Goal: Contribute content

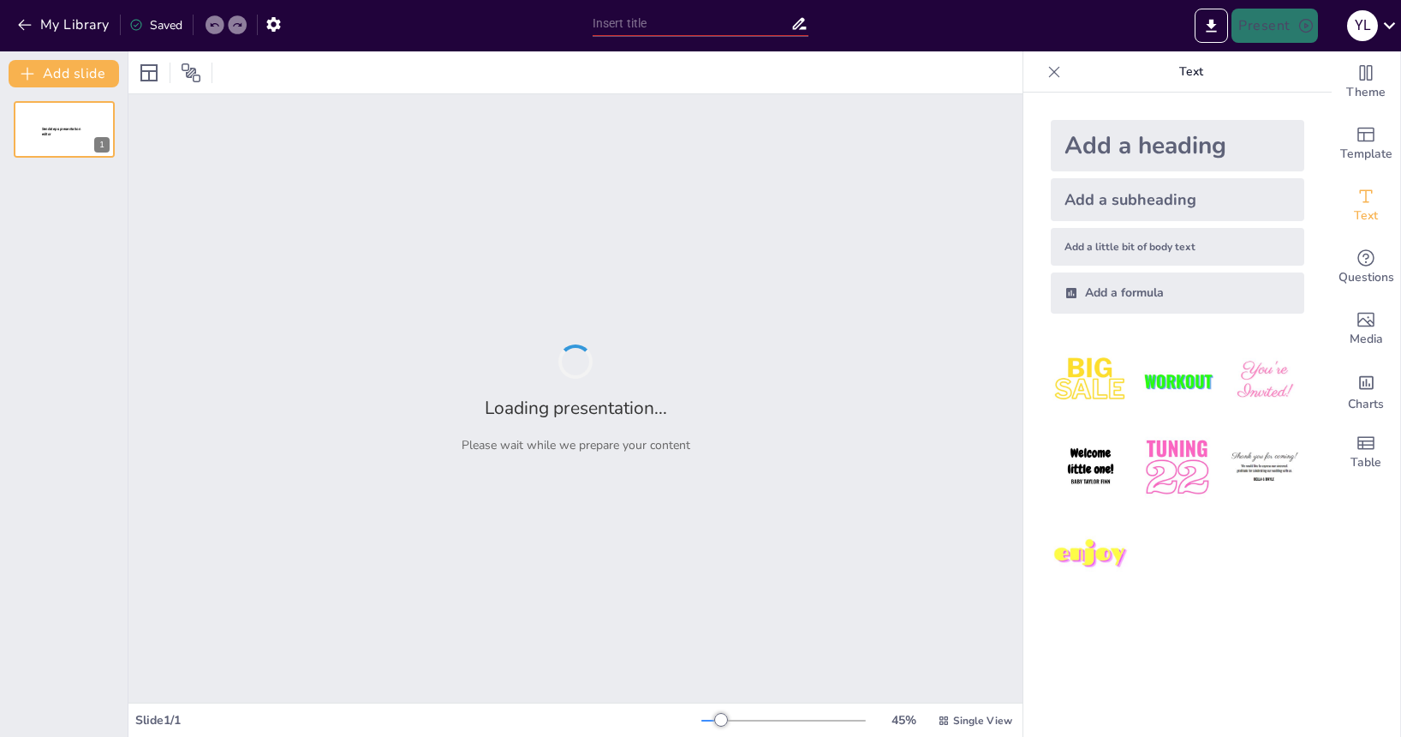
type input "Imported 19.Color Wheel.pptx"
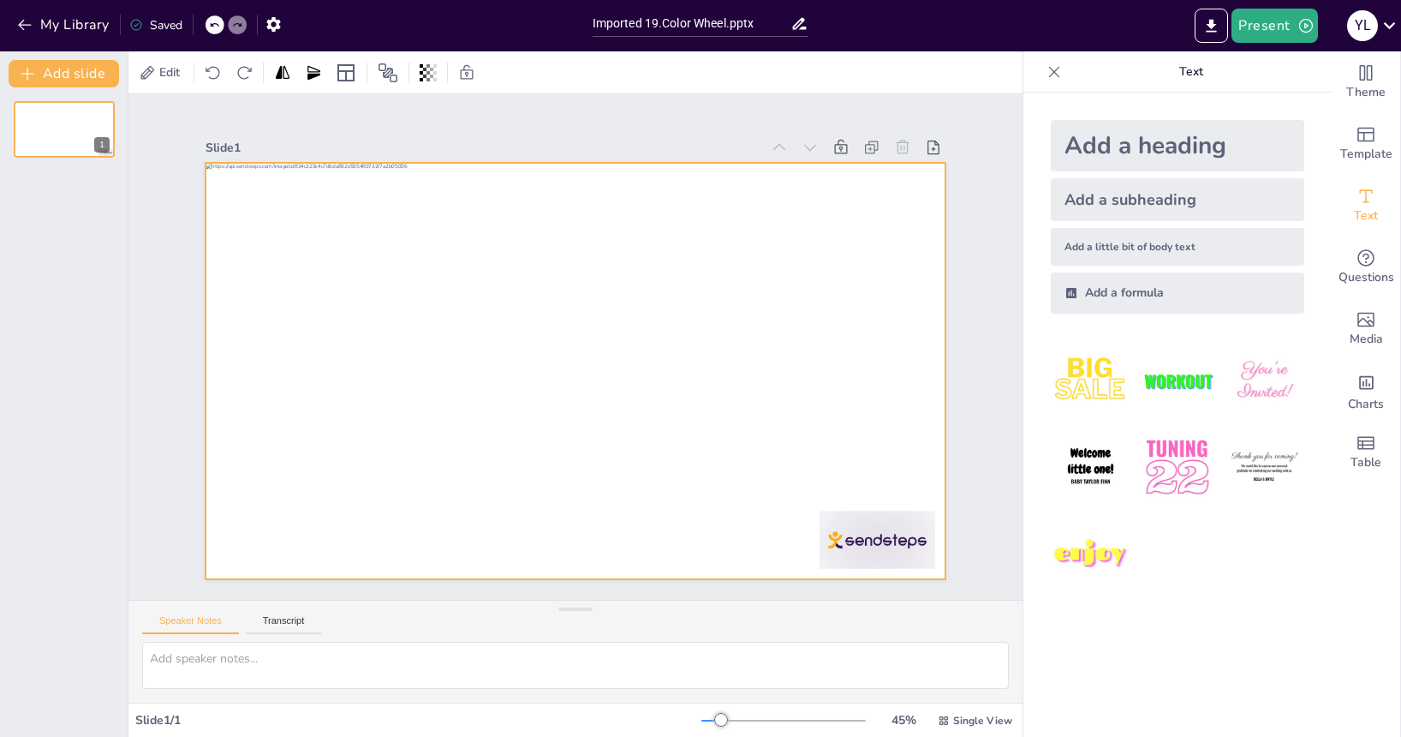
click at [890, 359] on div at bounding box center [563, 368] width 849 height 731
click at [889, 354] on div at bounding box center [576, 371] width 740 height 416
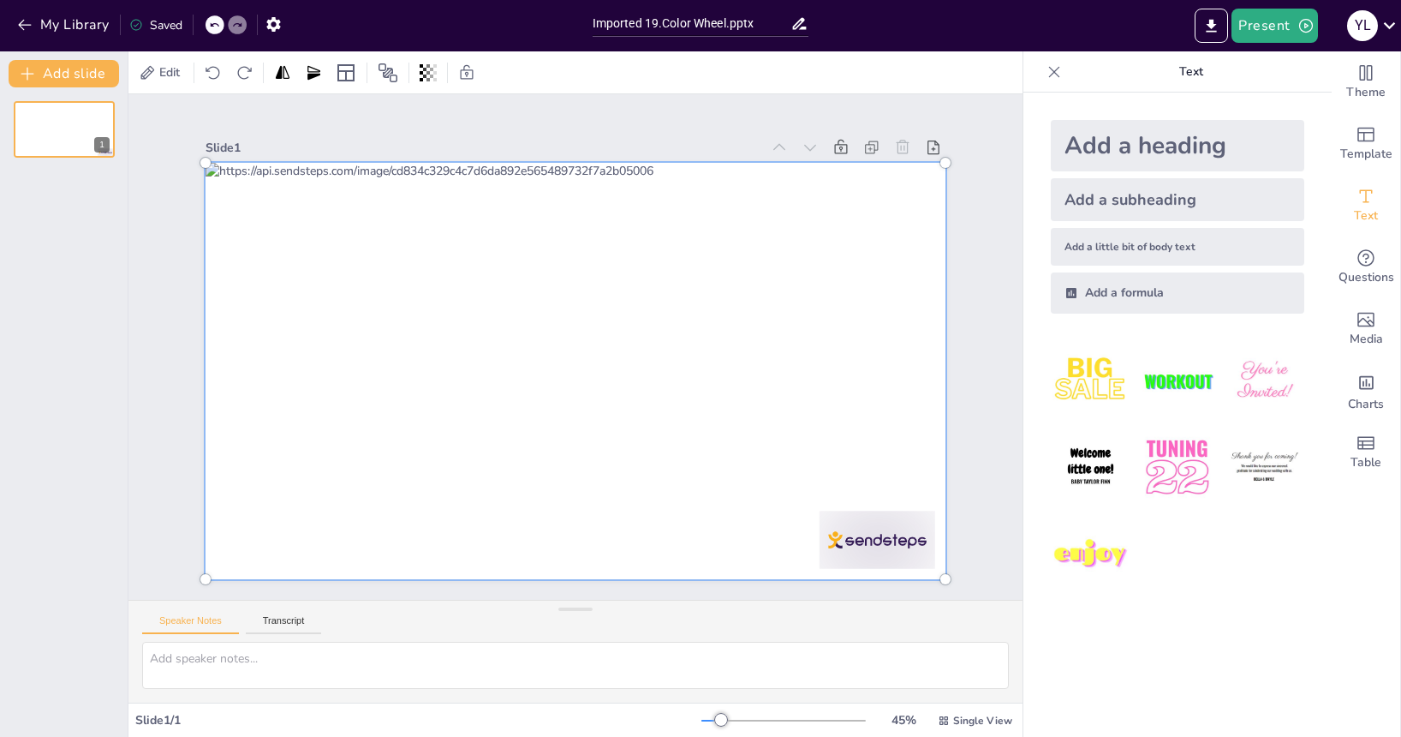
click at [879, 354] on div at bounding box center [570, 371] width 835 height 586
click at [881, 353] on div at bounding box center [575, 370] width 761 height 437
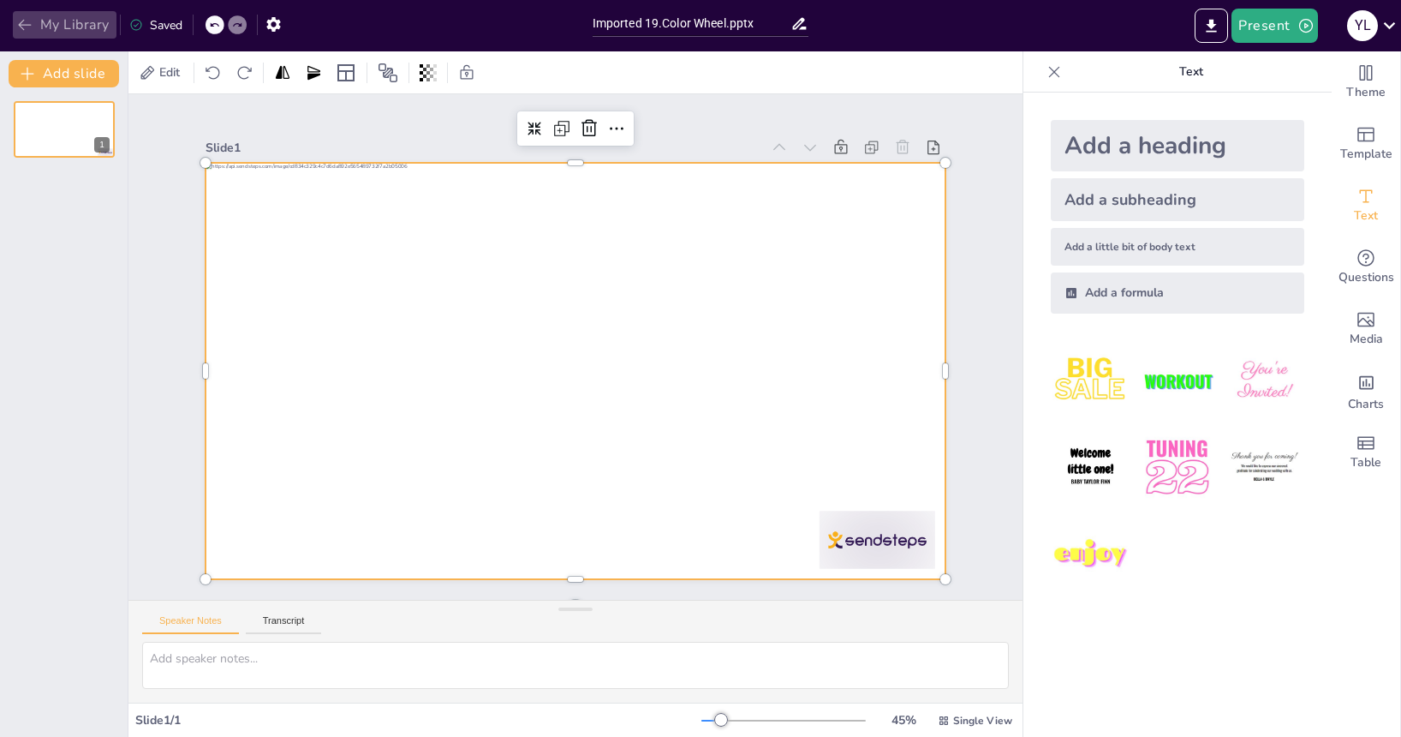
click at [32, 21] on icon "button" at bounding box center [24, 24] width 17 height 17
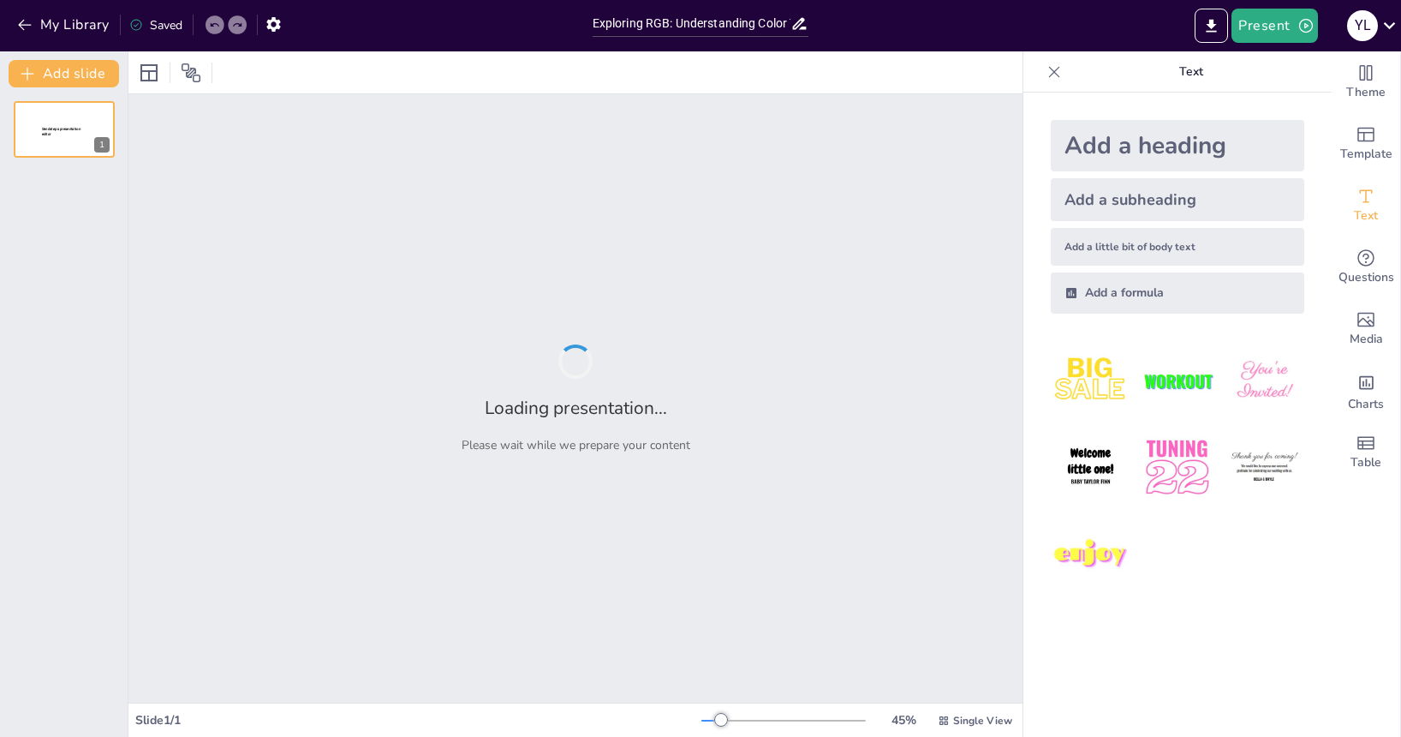
type input "Exploring RGB: Understanding Color Theory through the Color Wheel"
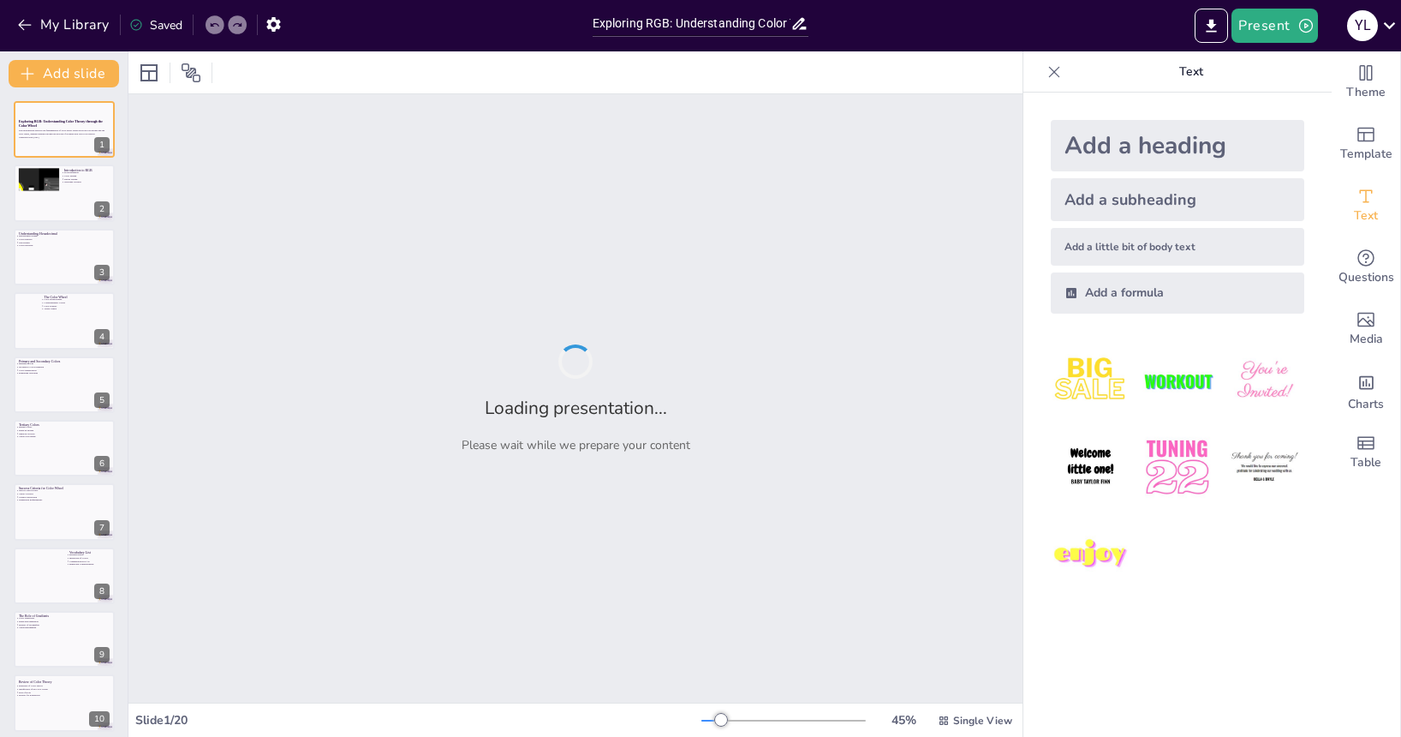
checkbox input "true"
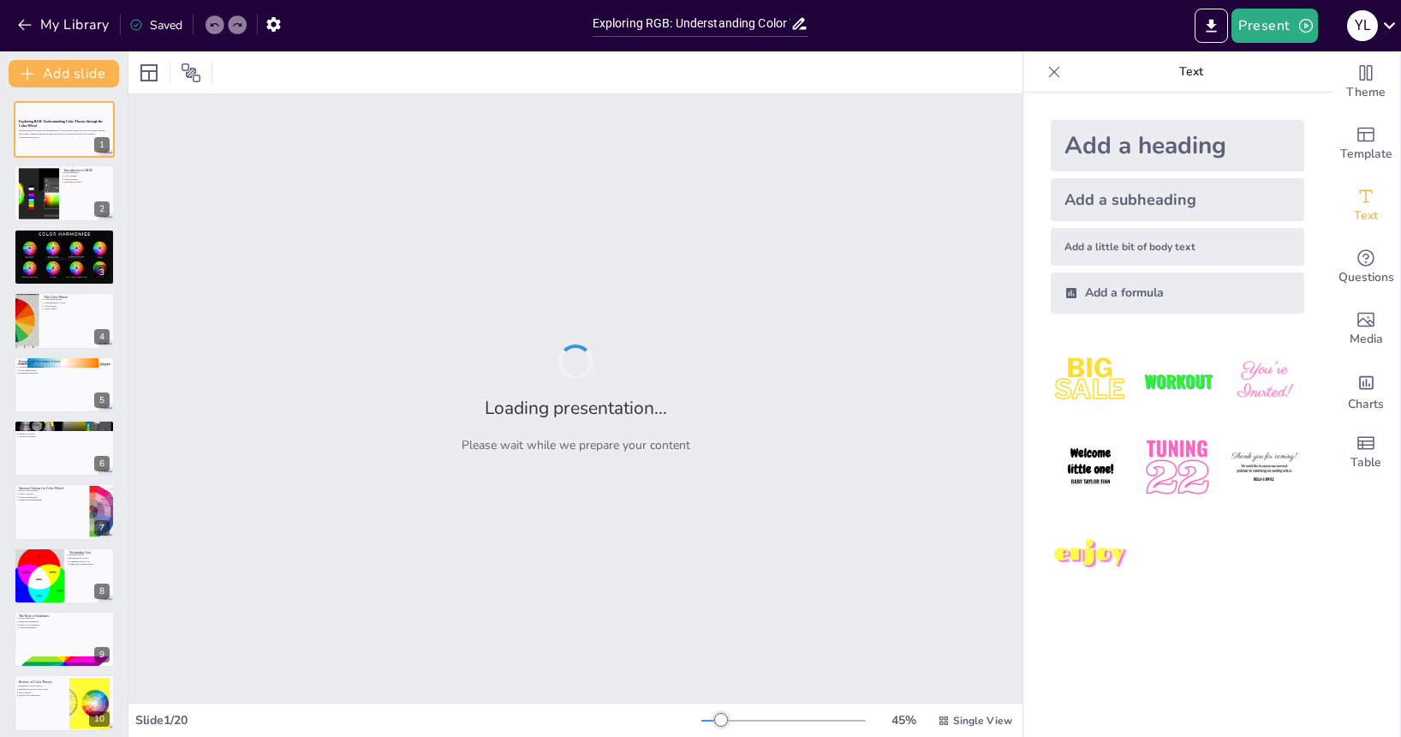
checkbox input "true"
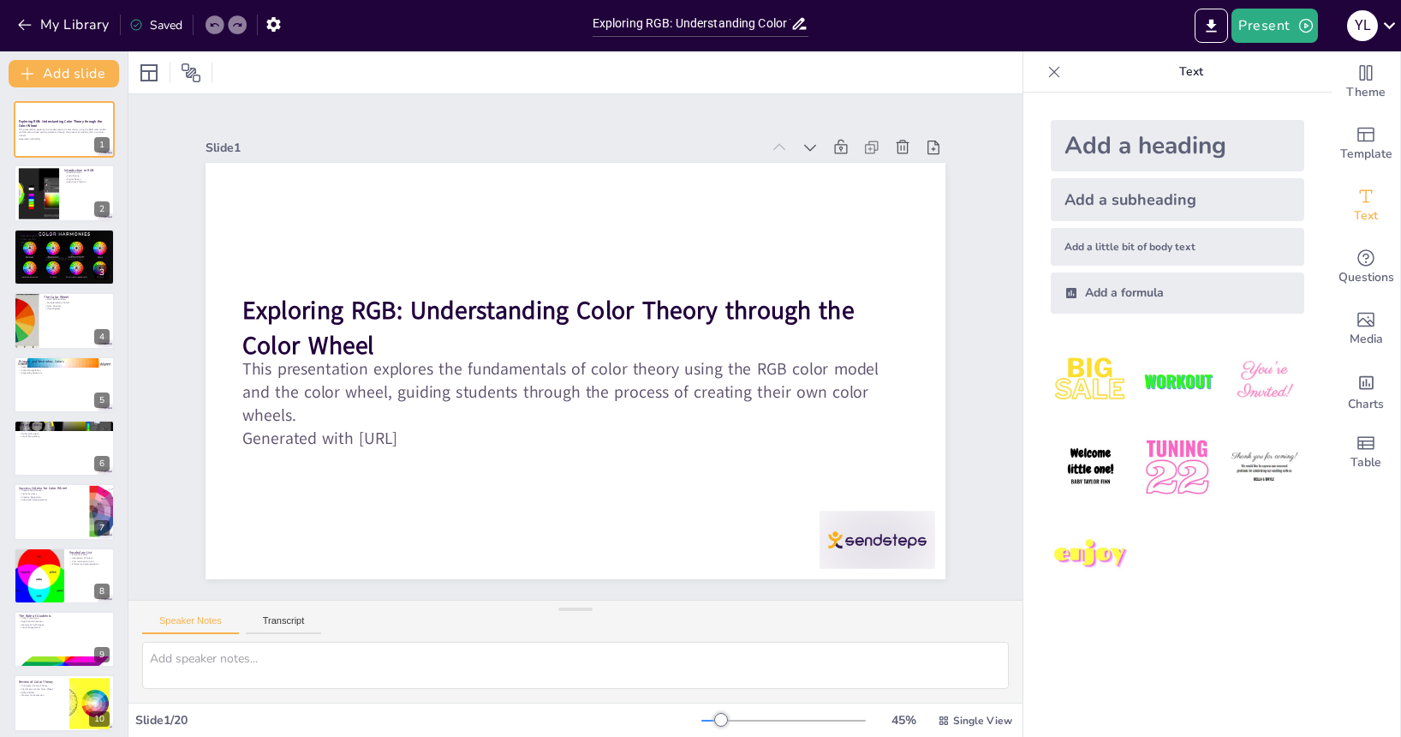
checkbox input "true"
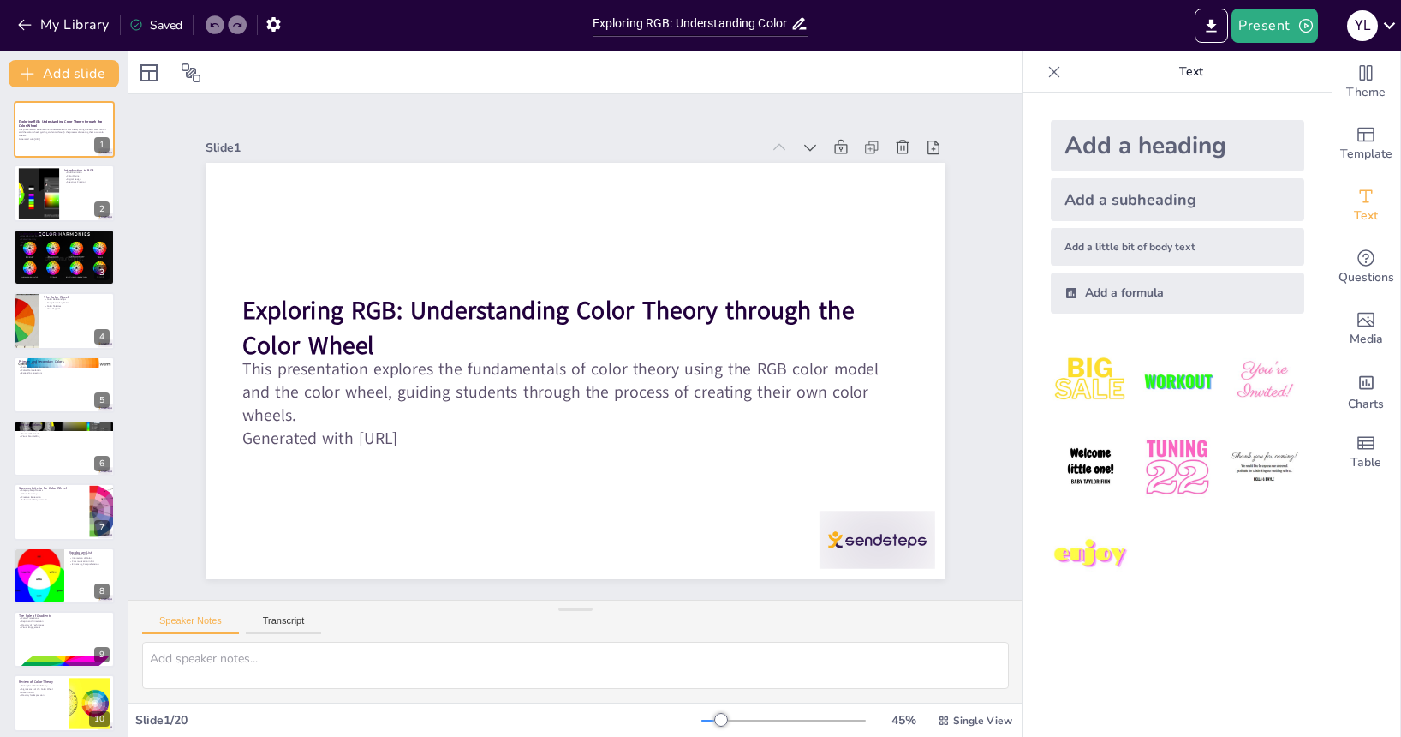
checkbox input "true"
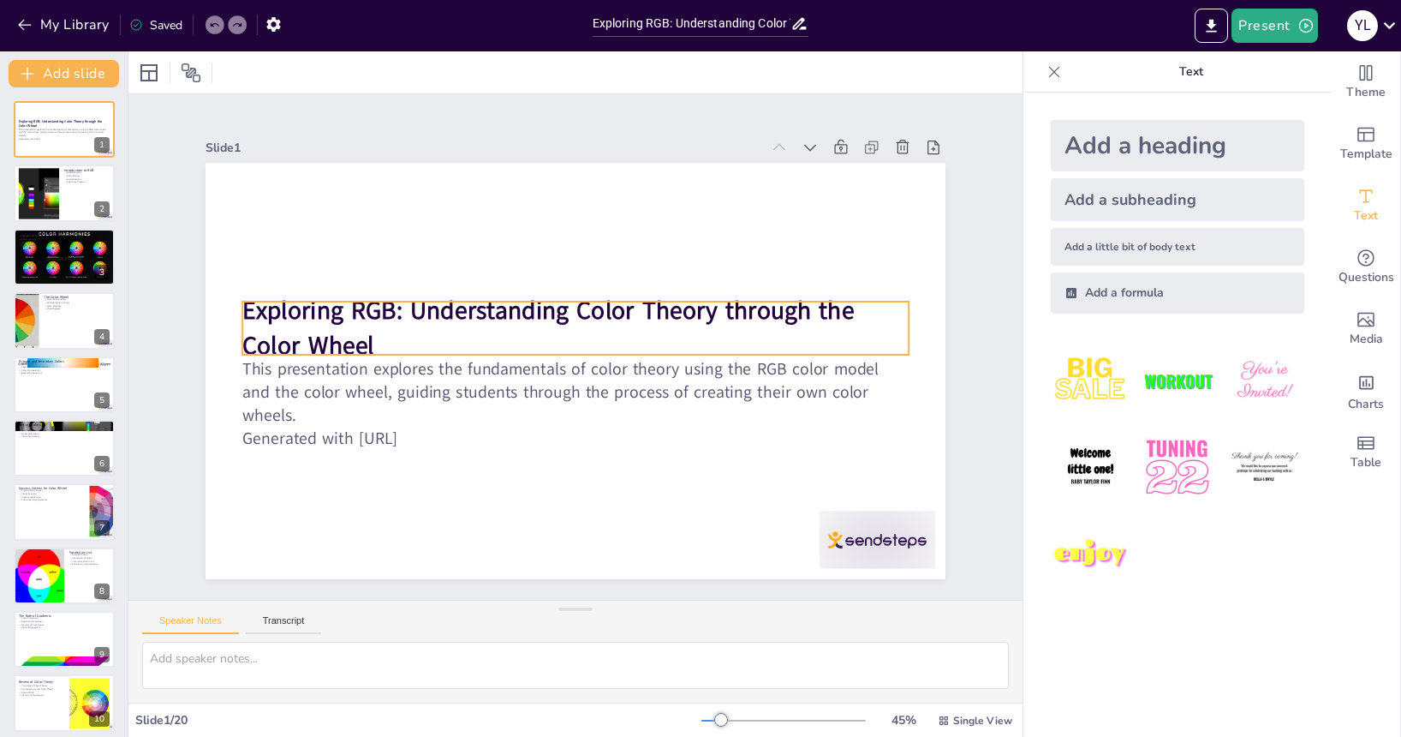
checkbox input "true"
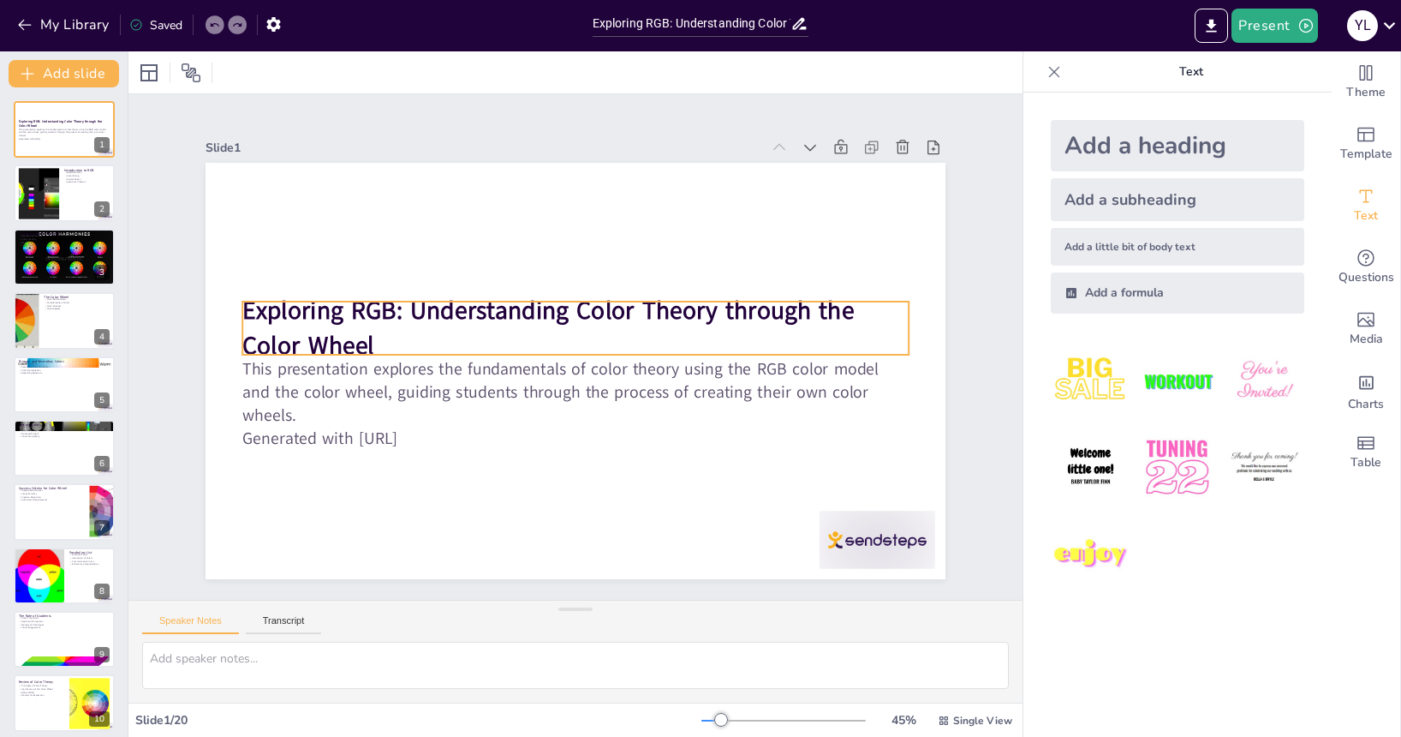
checkbox input "true"
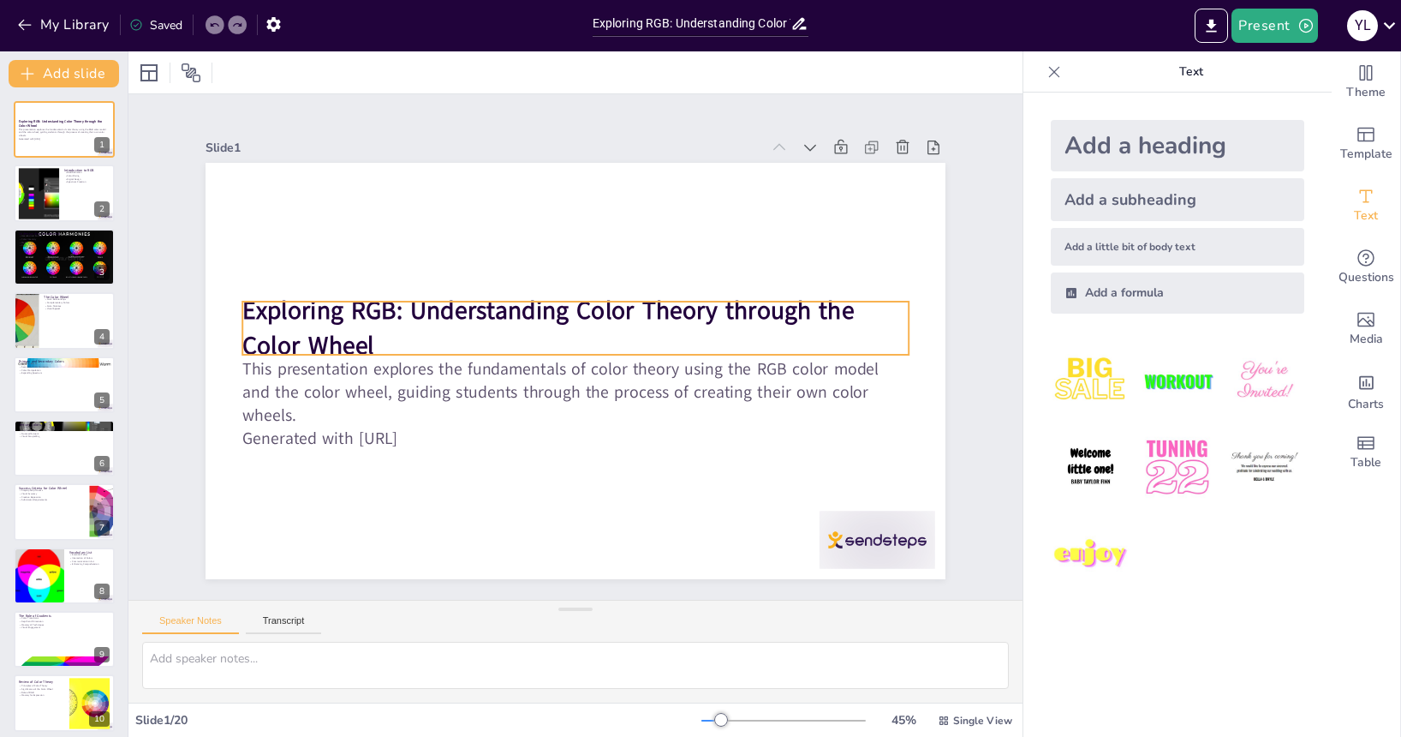
checkbox input "true"
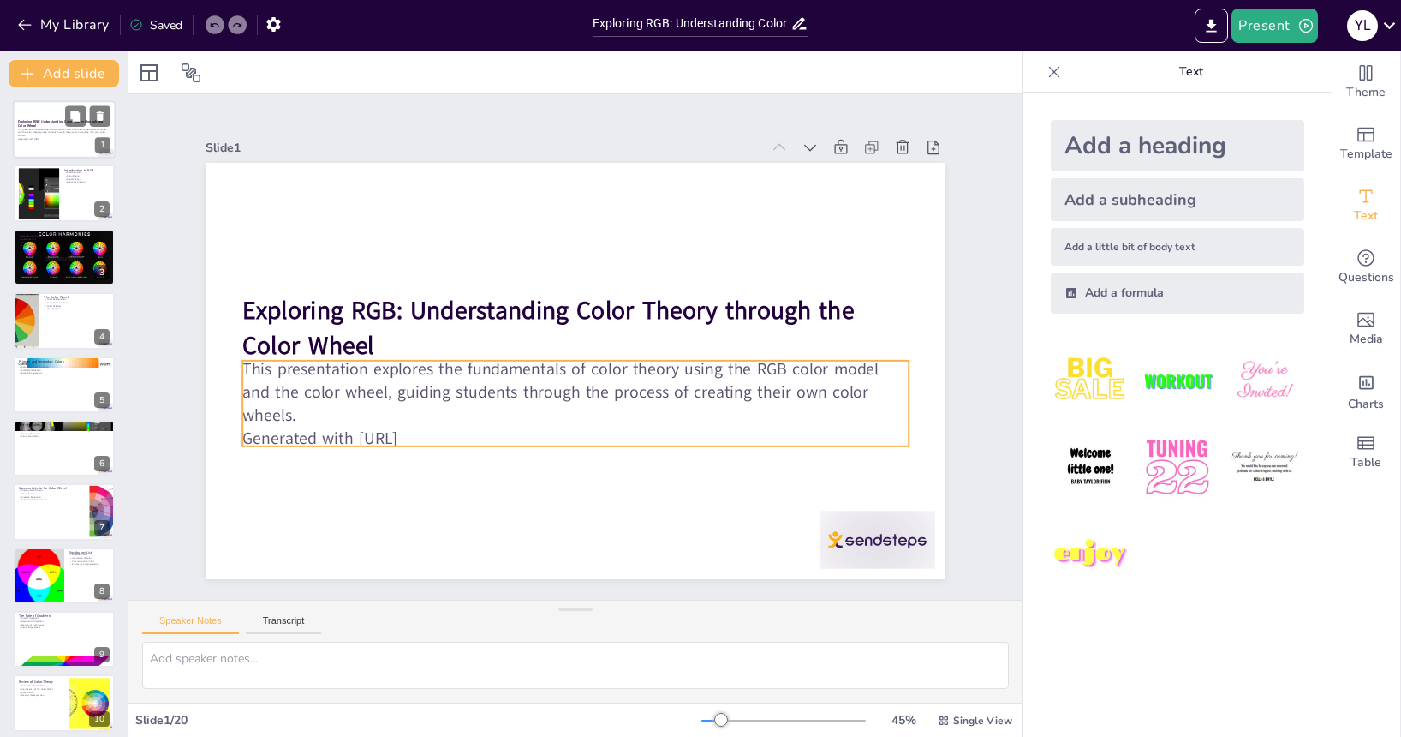
checkbox input "true"
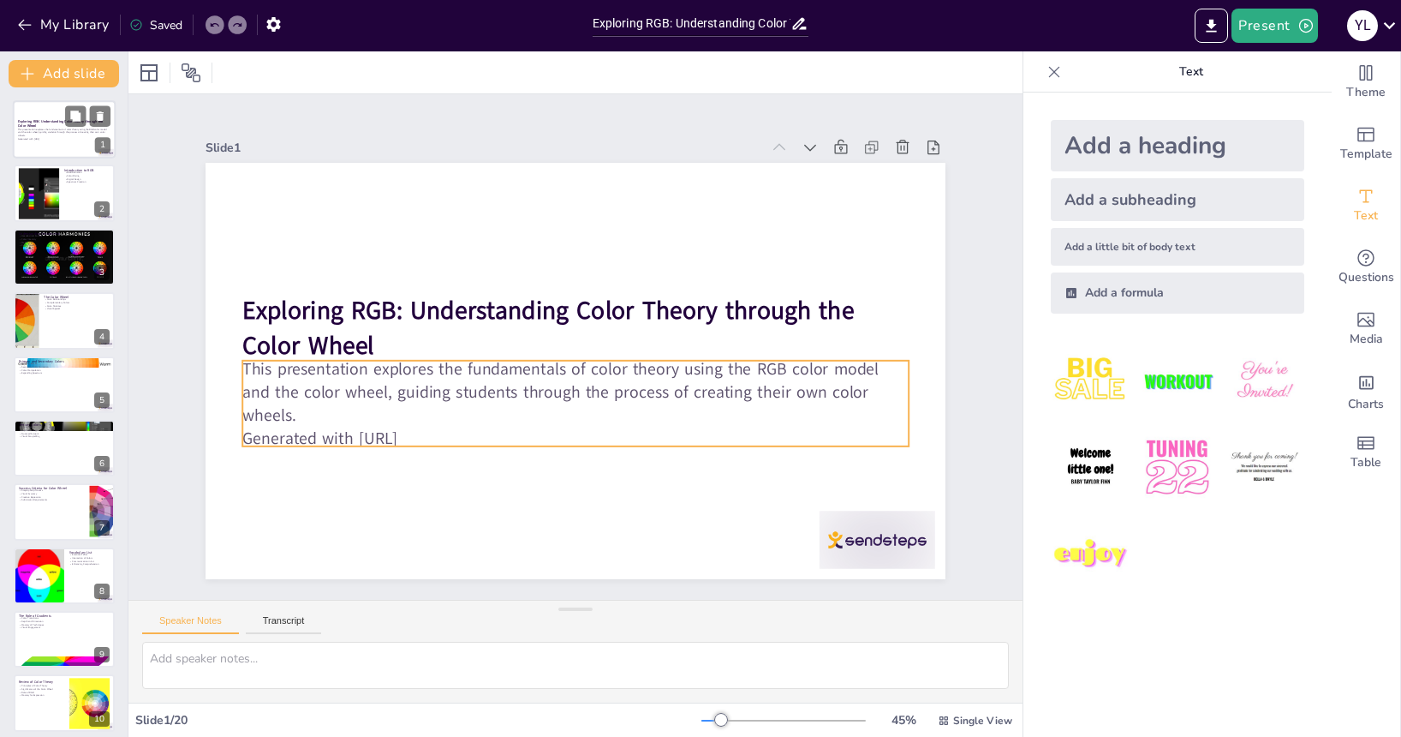
checkbox input "true"
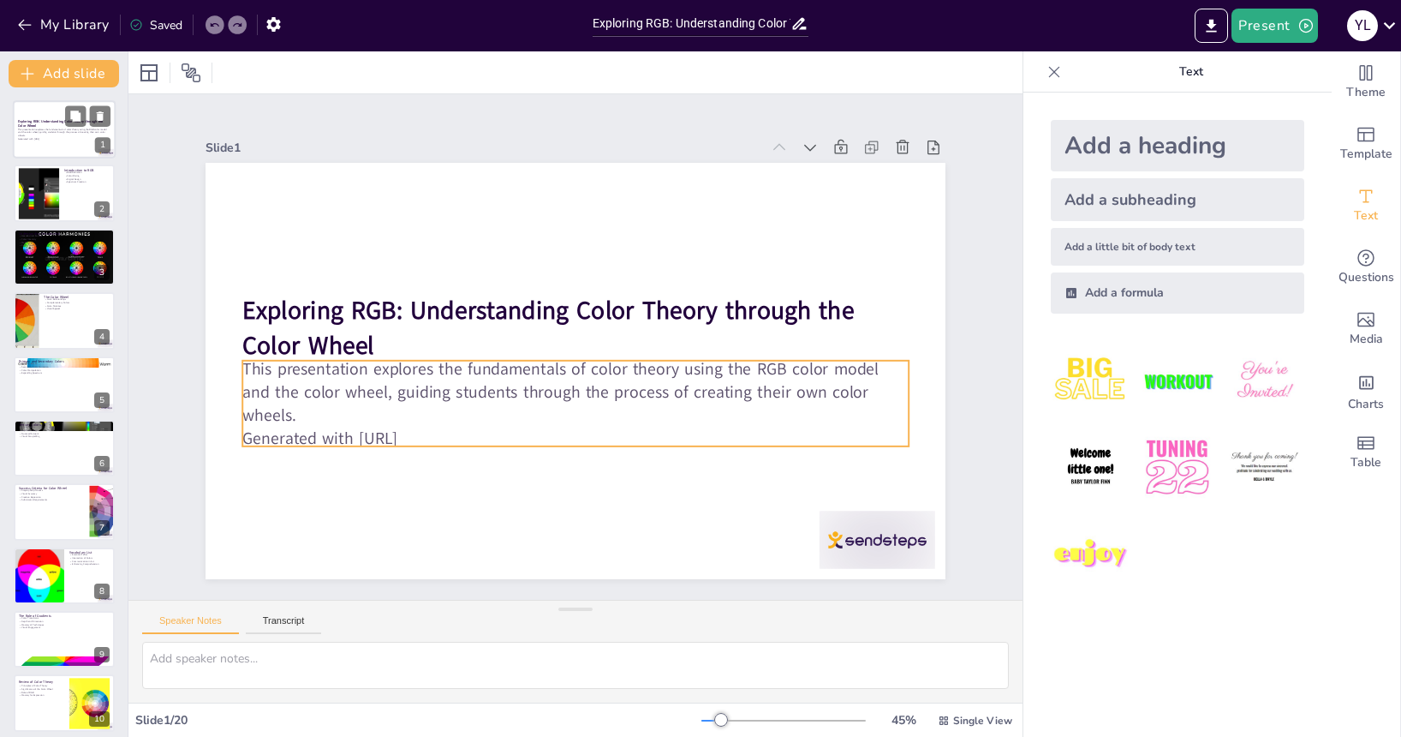
checkbox input "true"
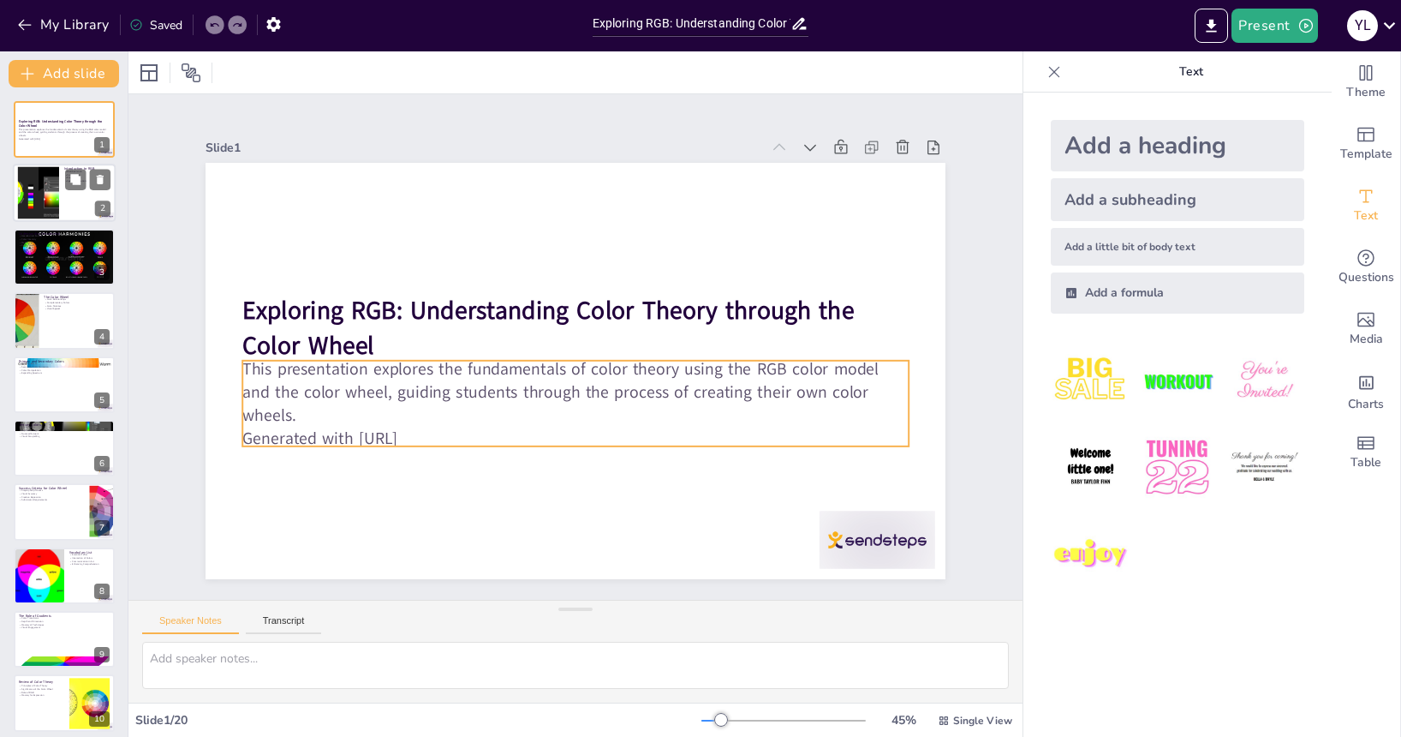
checkbox input "true"
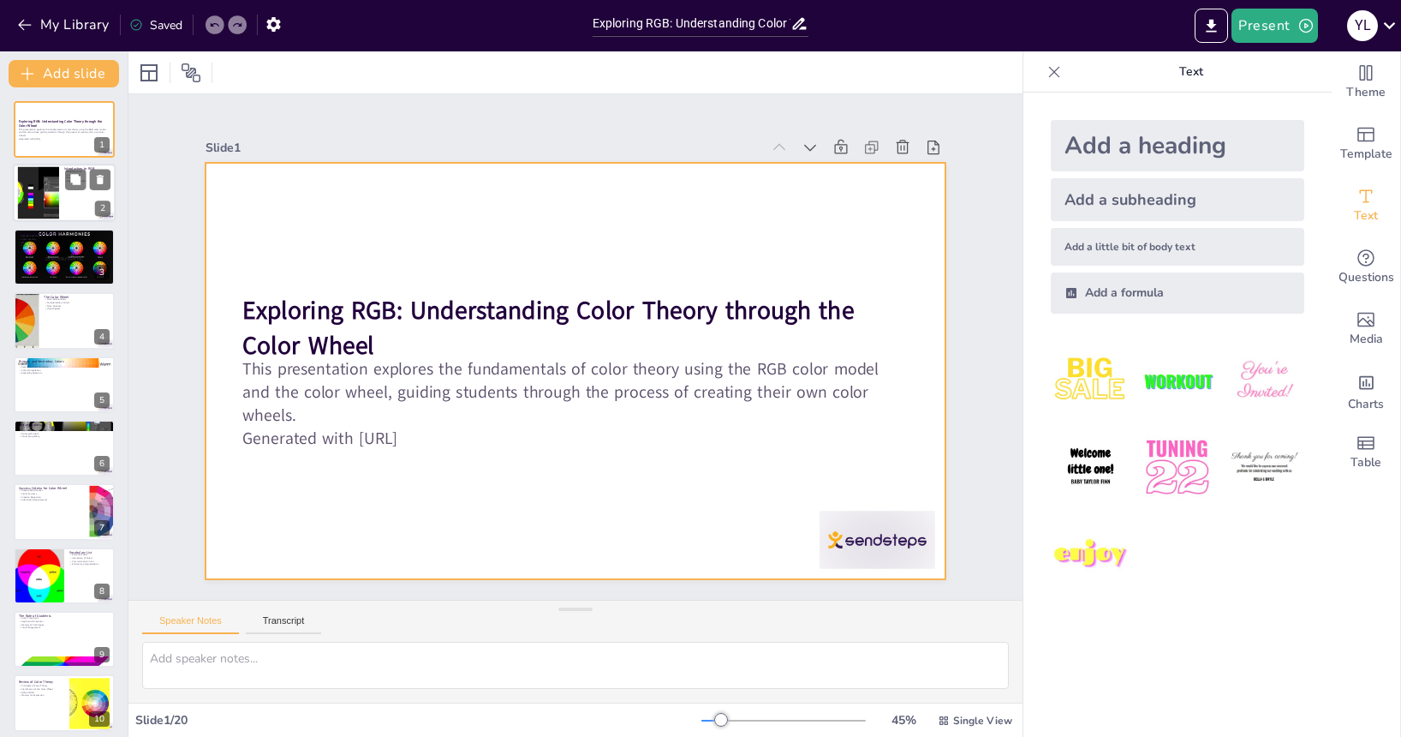
checkbox input "true"
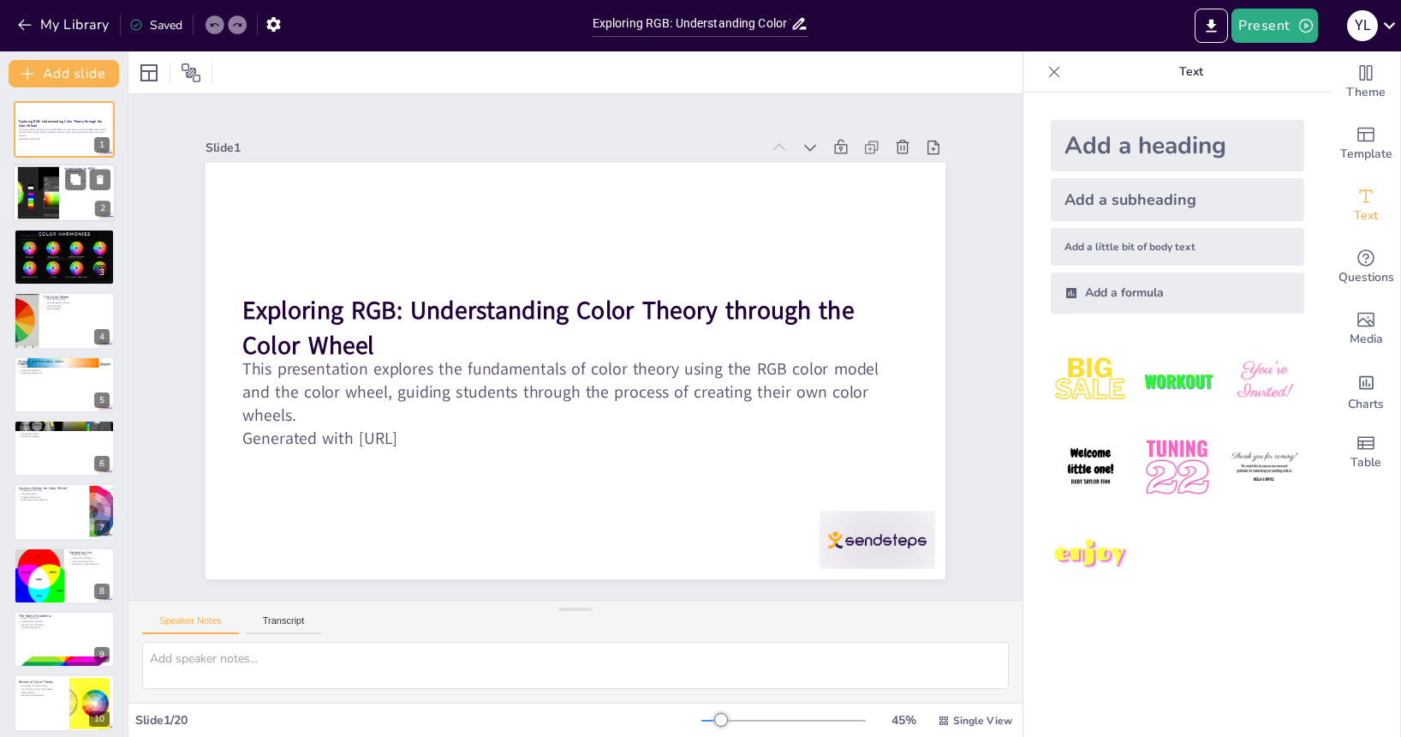
click at [57, 180] on div at bounding box center [38, 193] width 103 height 52
type textarea "RGB is not just an acronym; it represents the core of digital color creation. U…"
checkbox input "true"
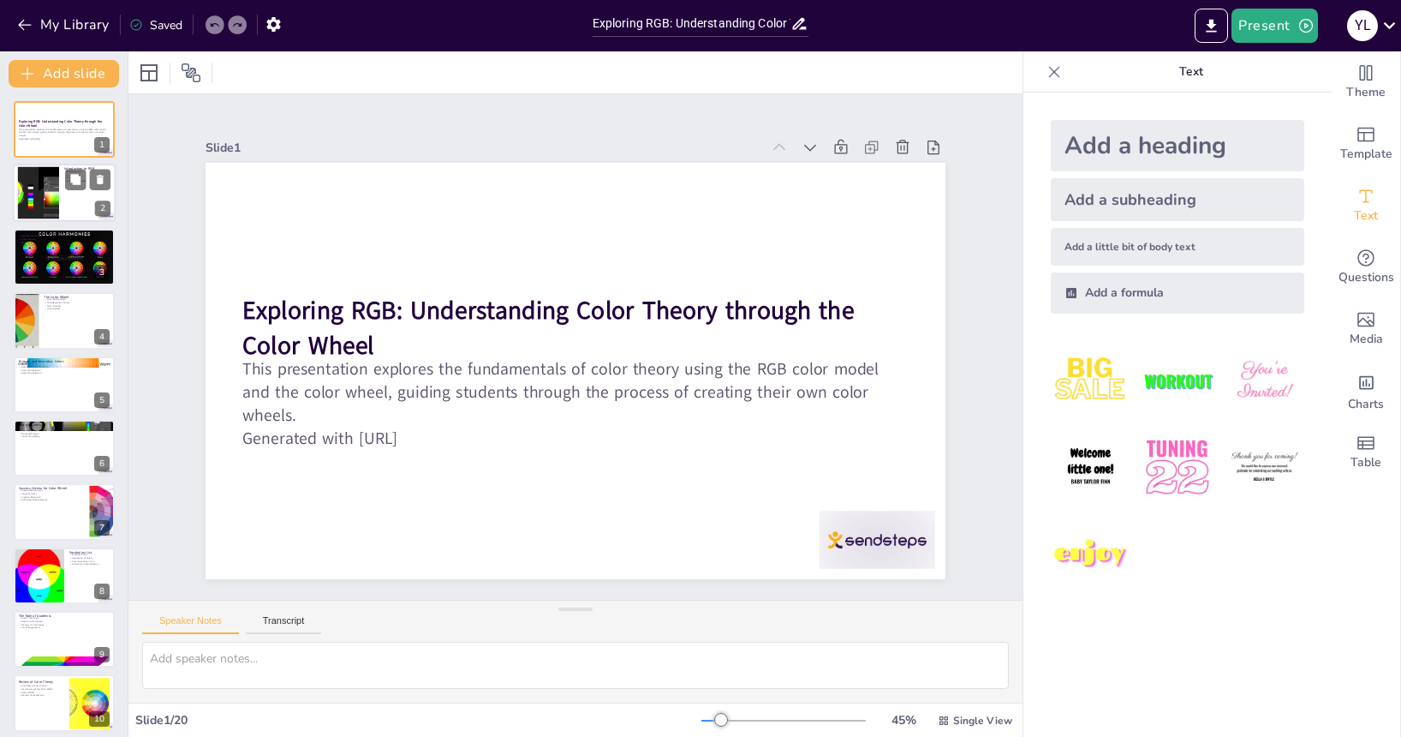
checkbox input "true"
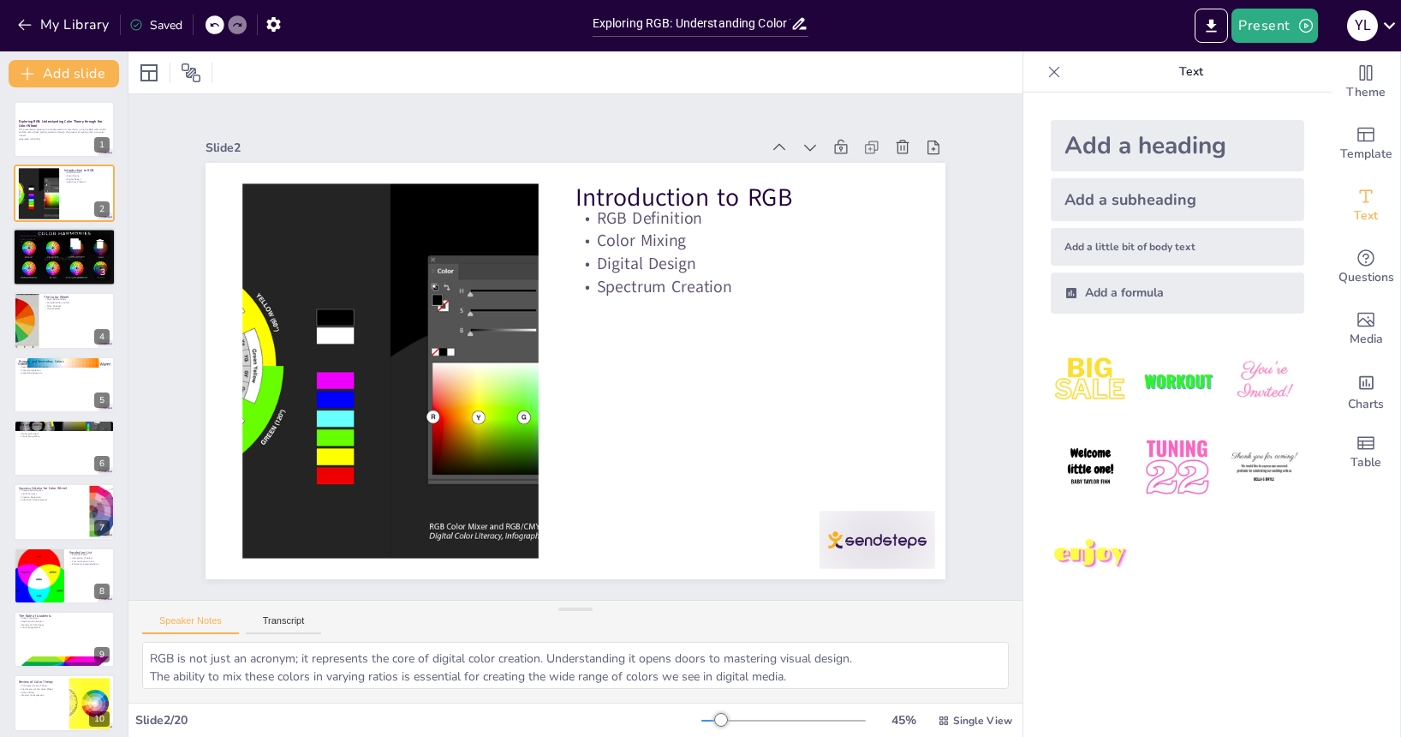
checkbox input "true"
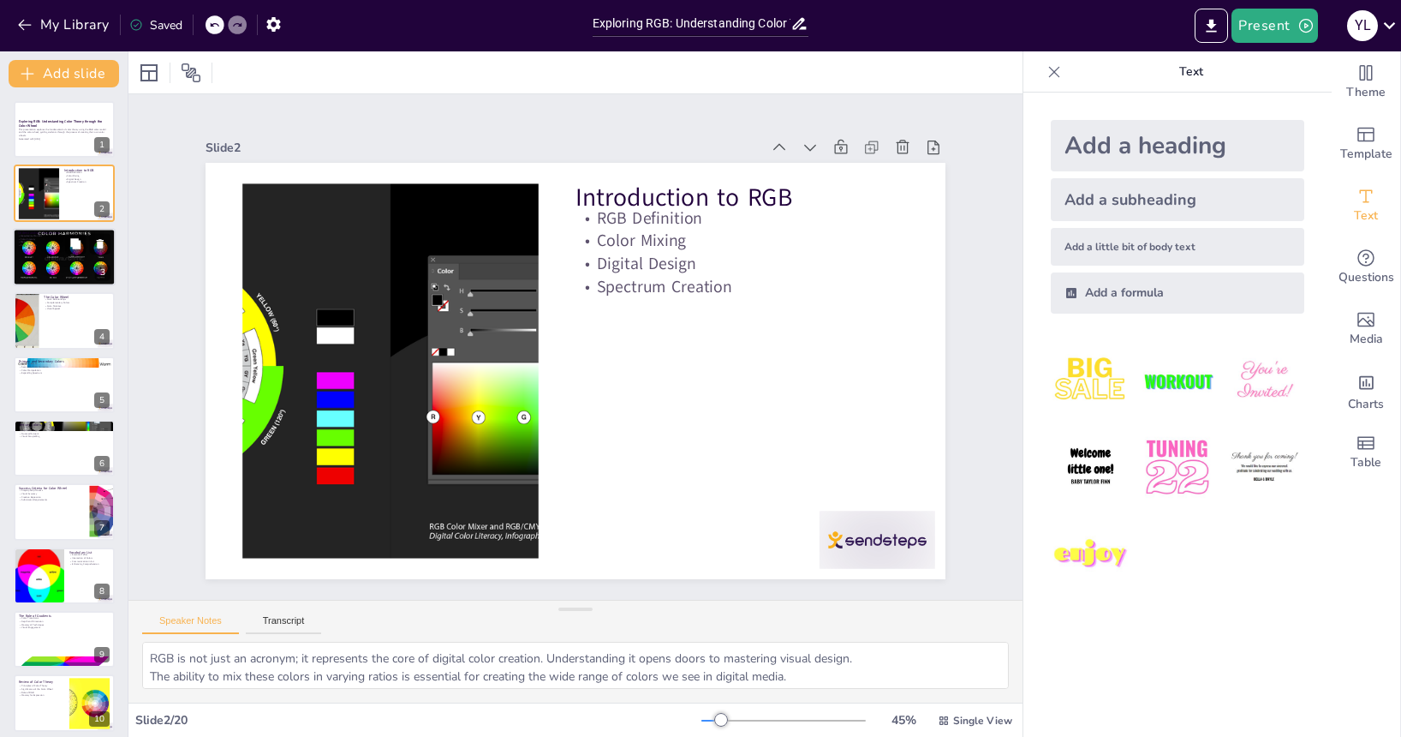
checkbox input "true"
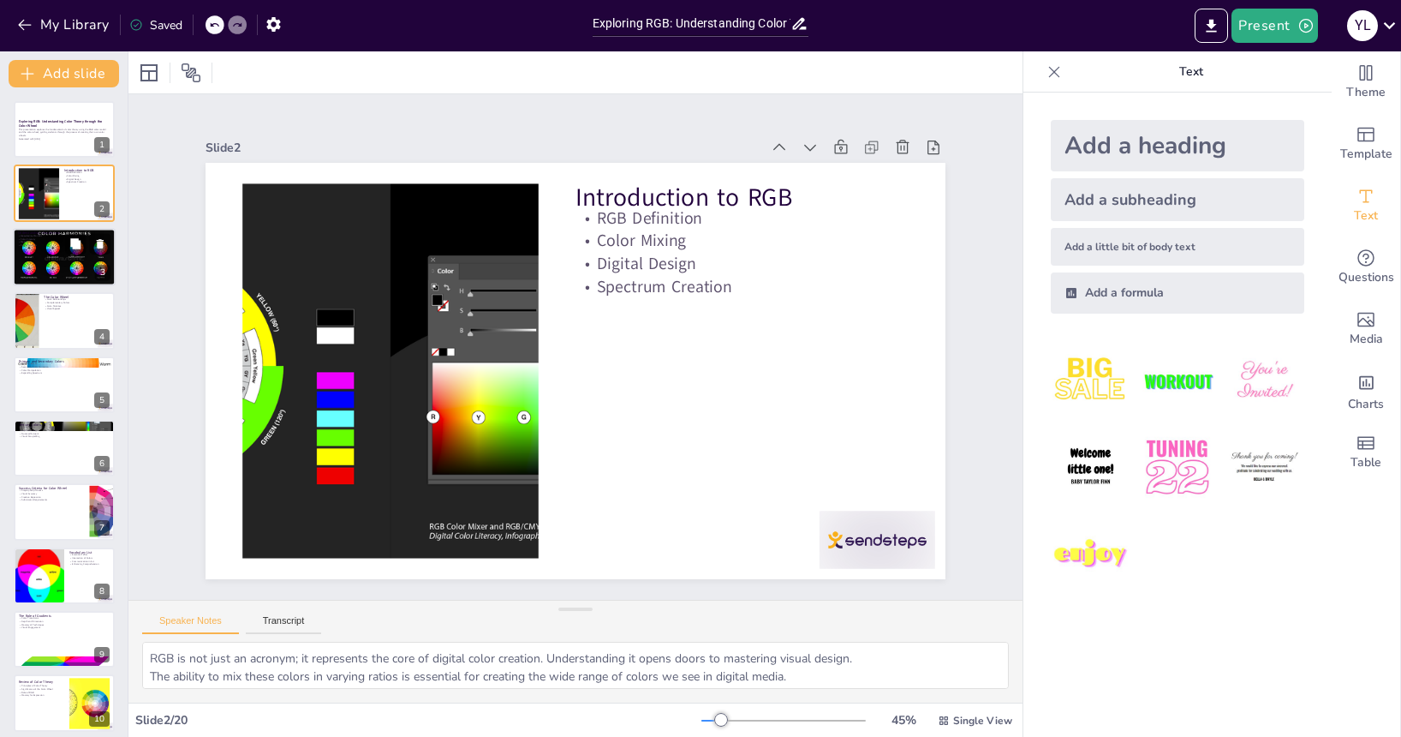
checkbox input "true"
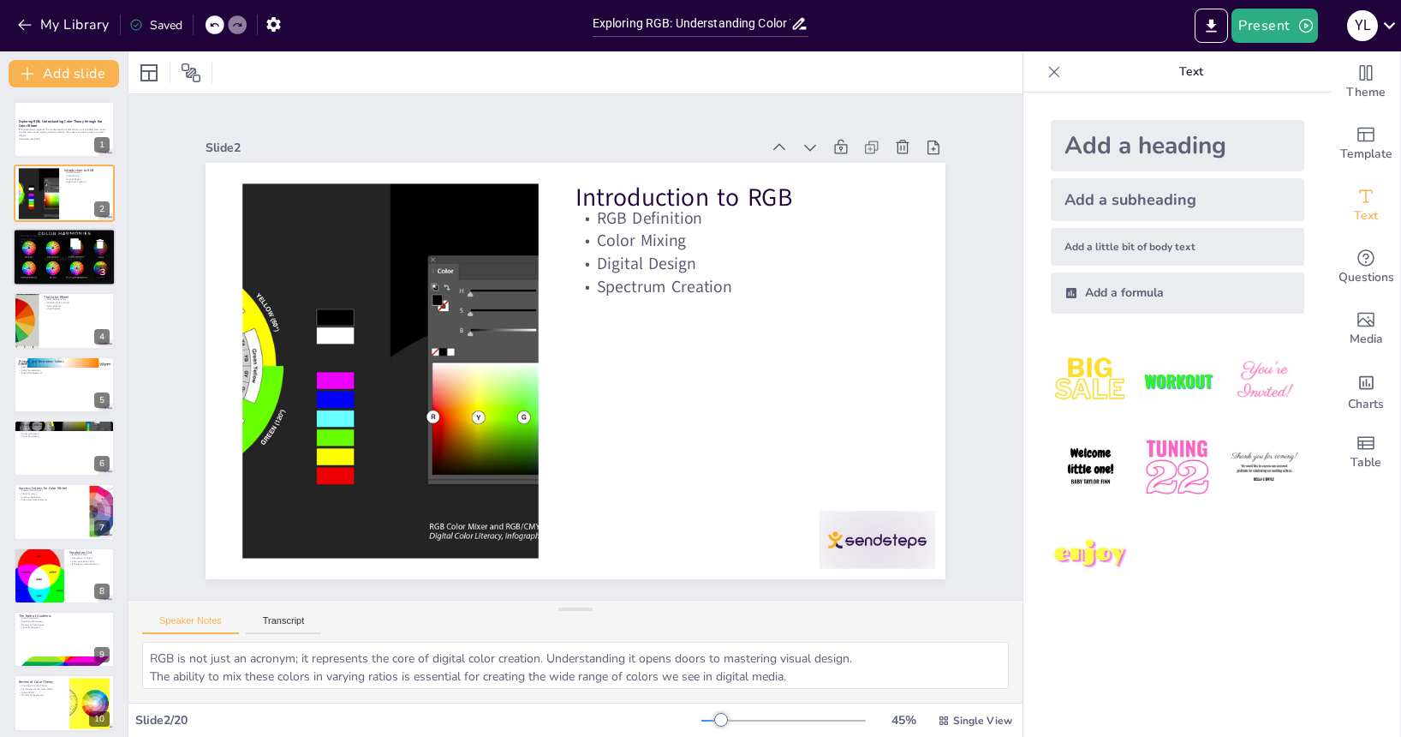
checkbox input "true"
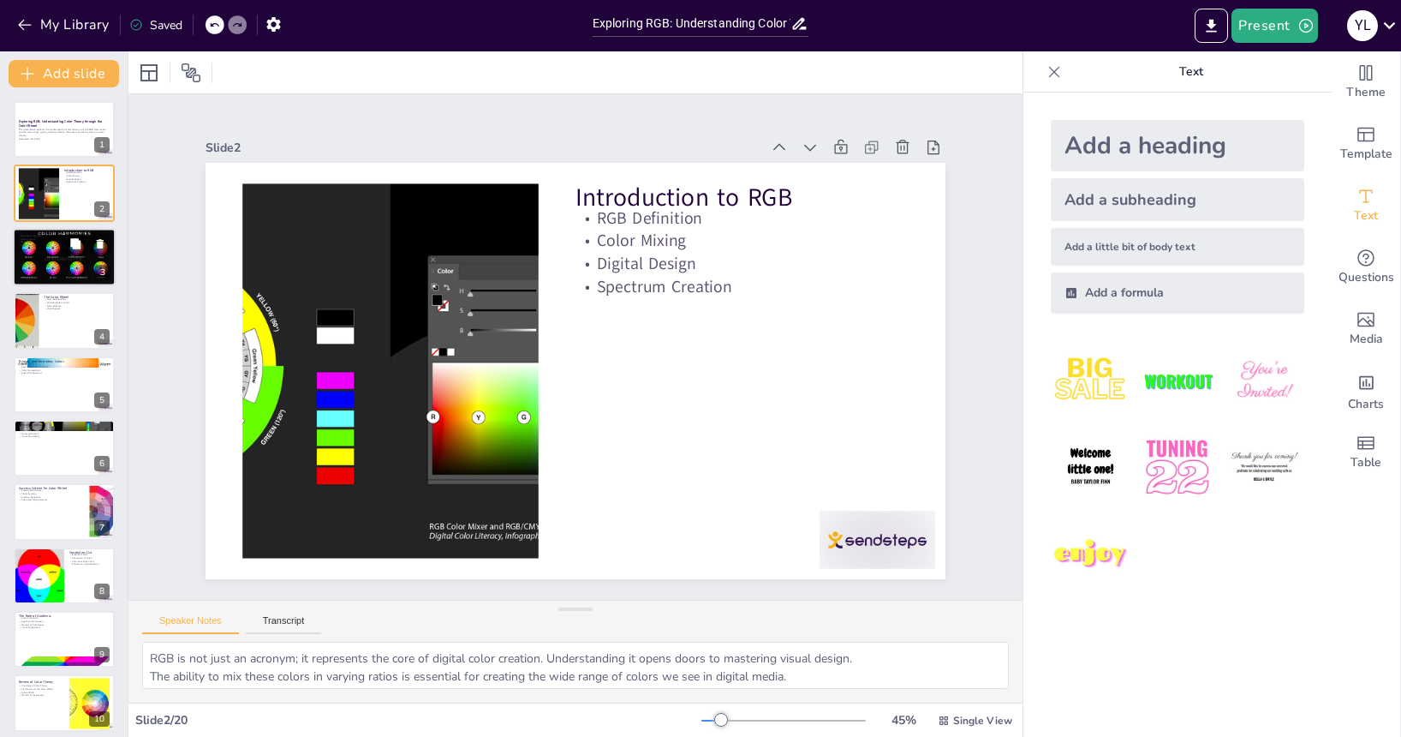
click at [63, 262] on div at bounding box center [64, 257] width 103 height 69
type textarea "The hexadecimal format provides a standardized way to specify colors in web des…"
checkbox input "true"
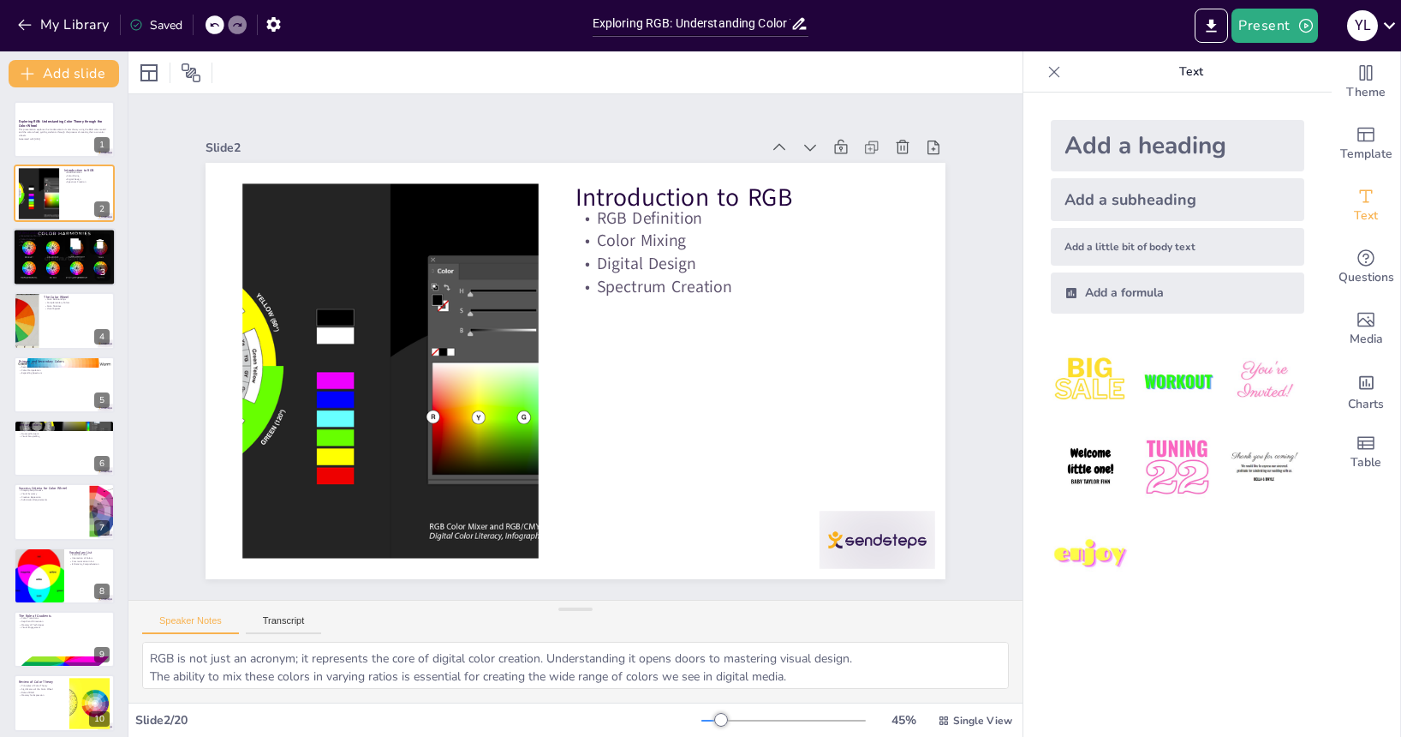
checkbox input "true"
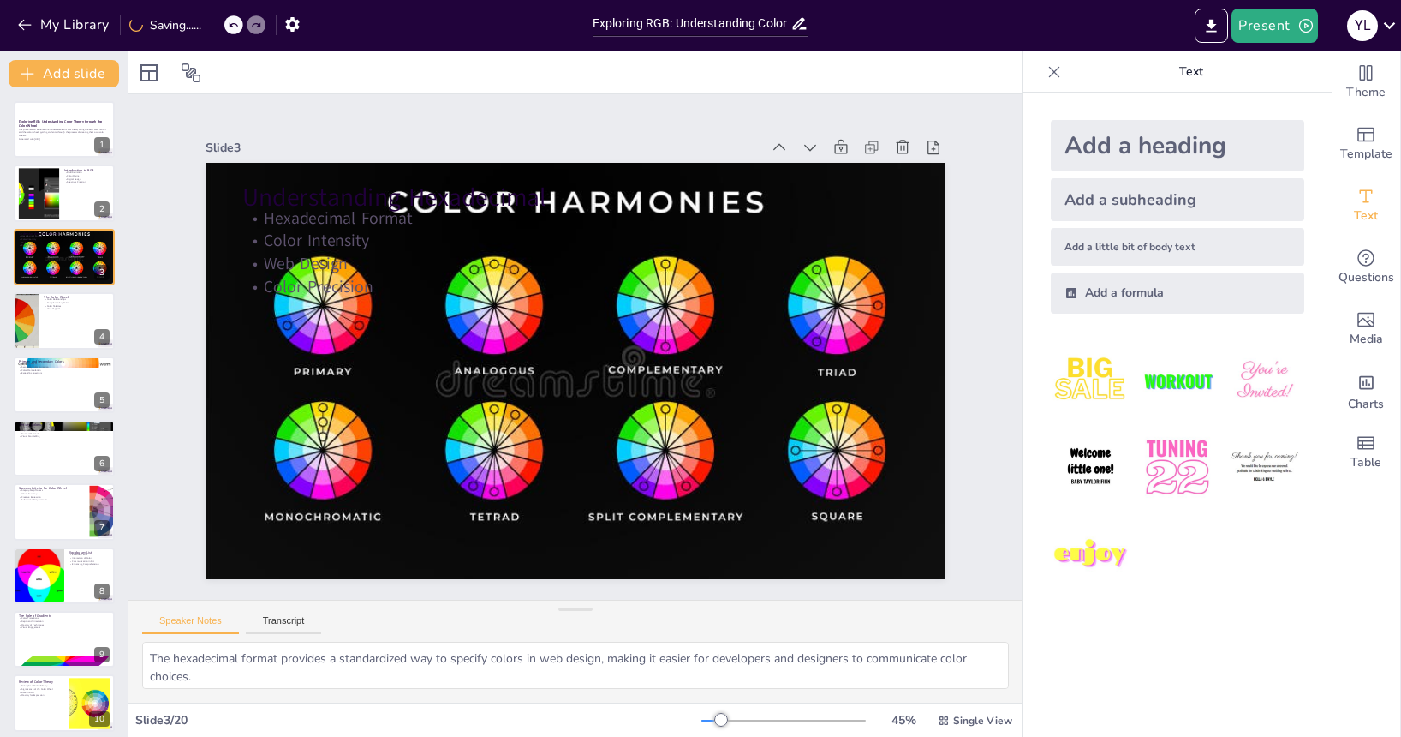
checkbox input "true"
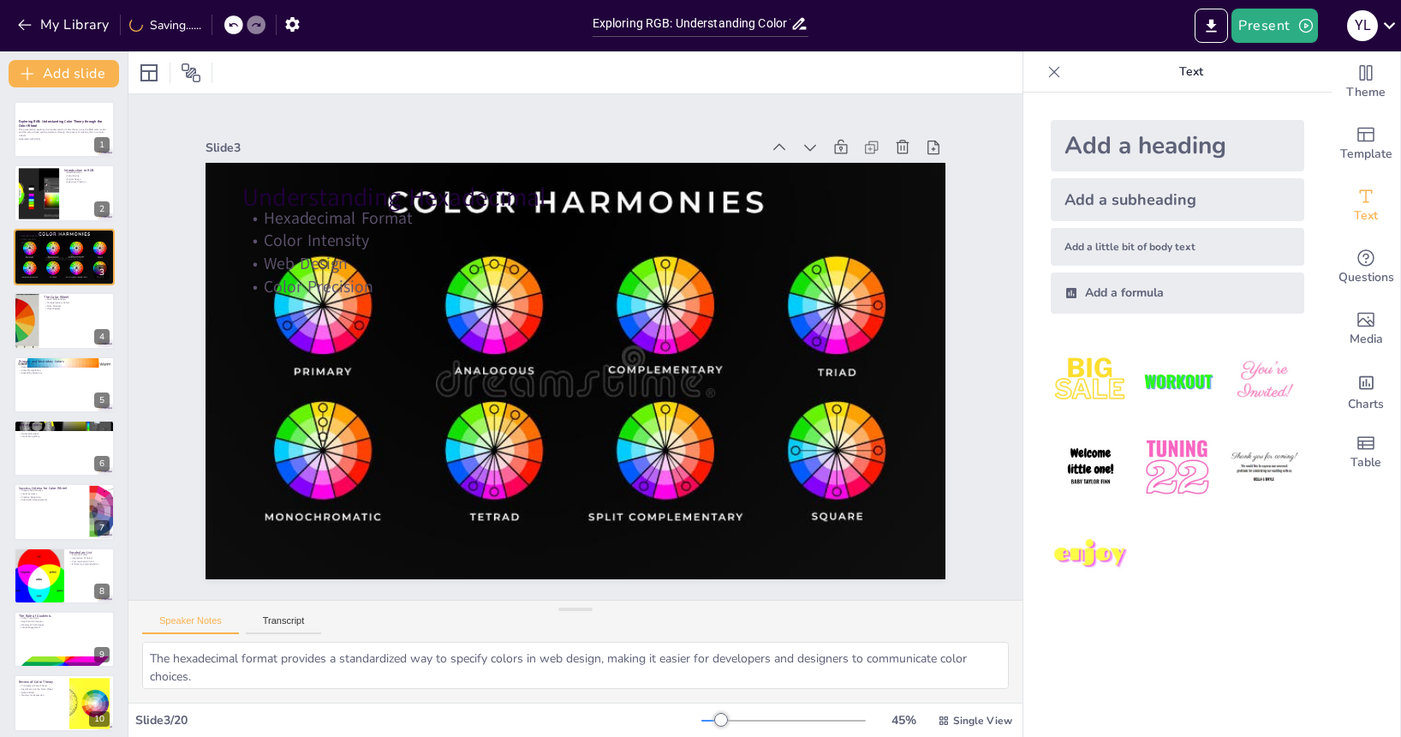
checkbox input "true"
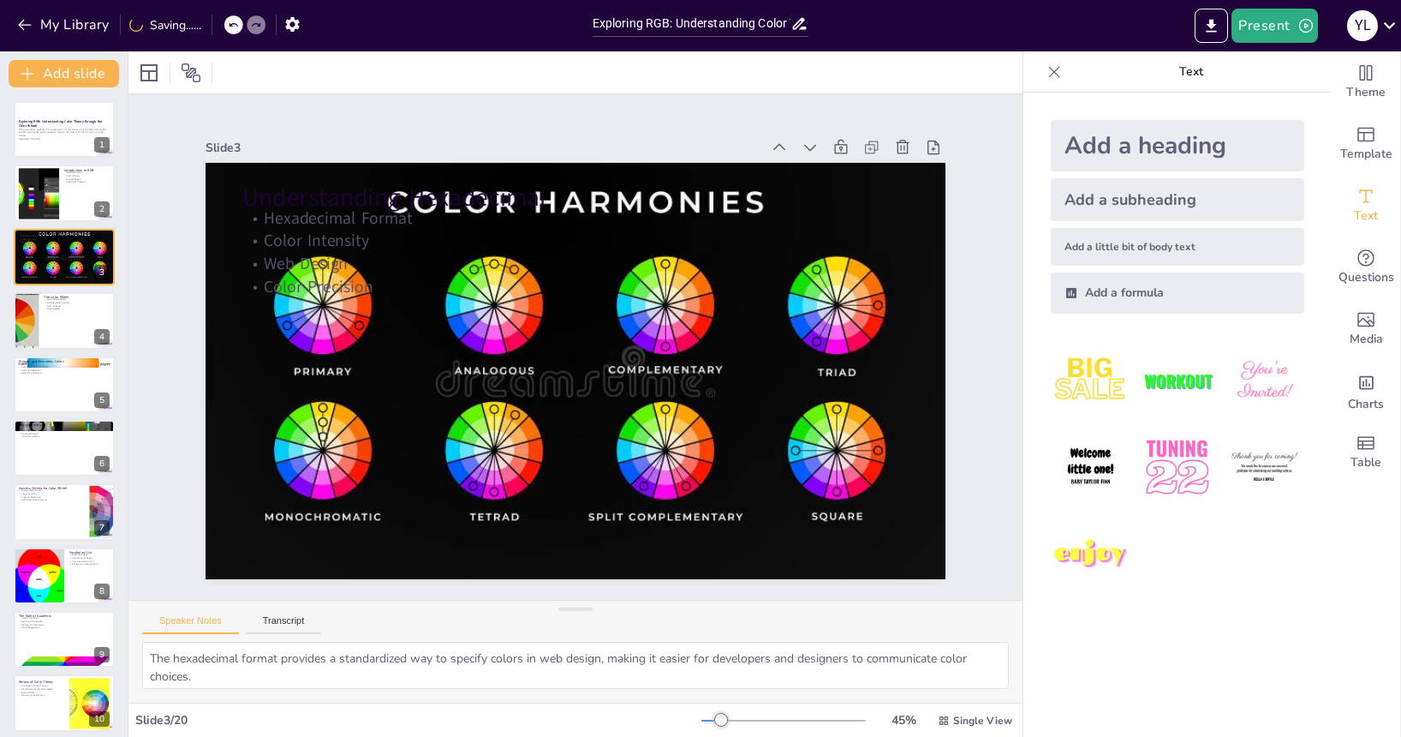
checkbox input "true"
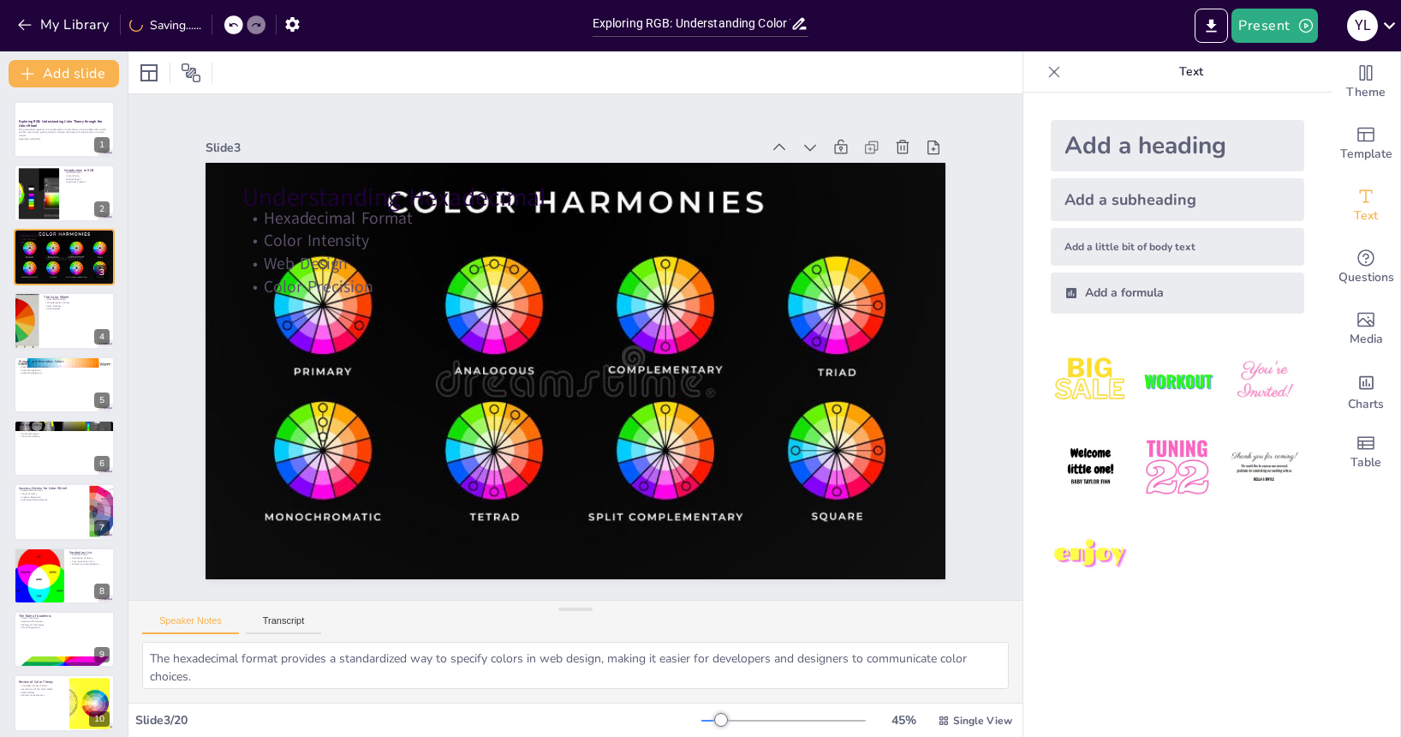
checkbox input "true"
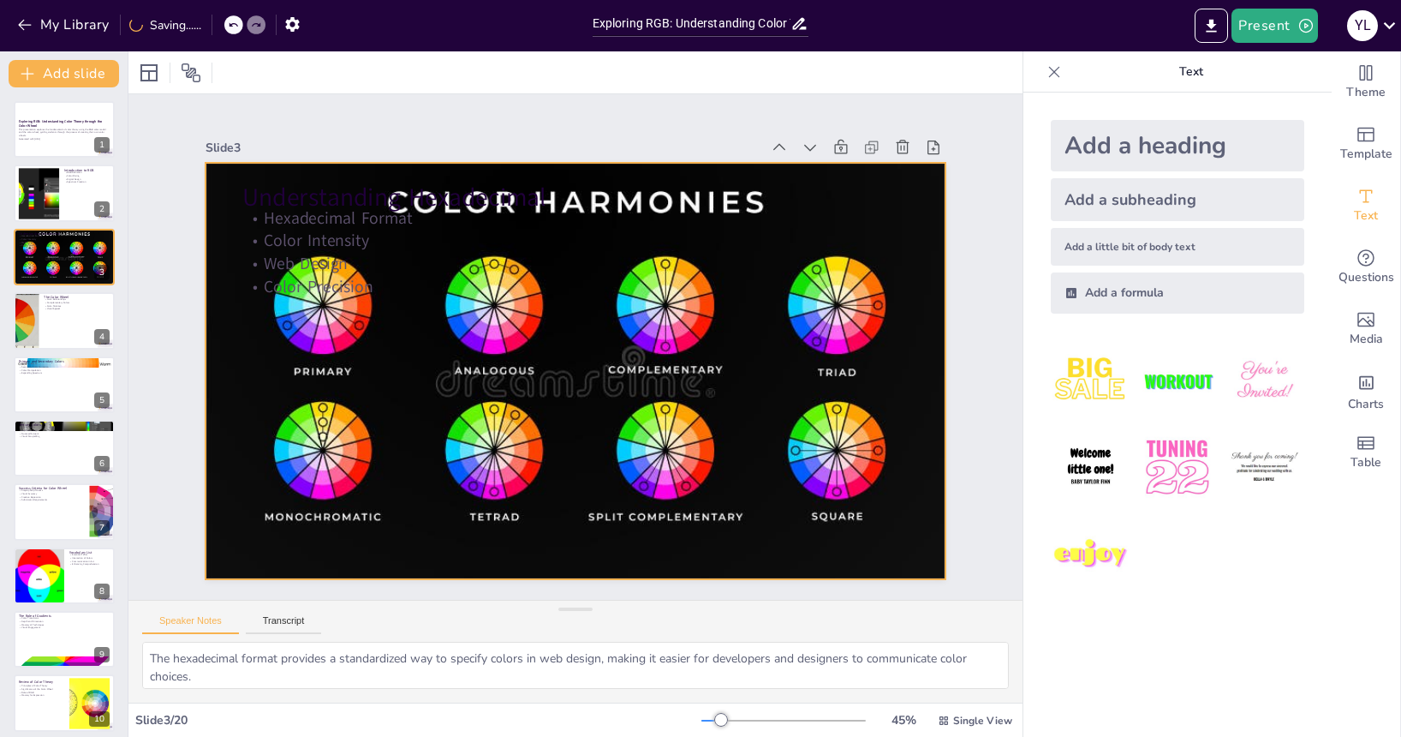
checkbox input "true"
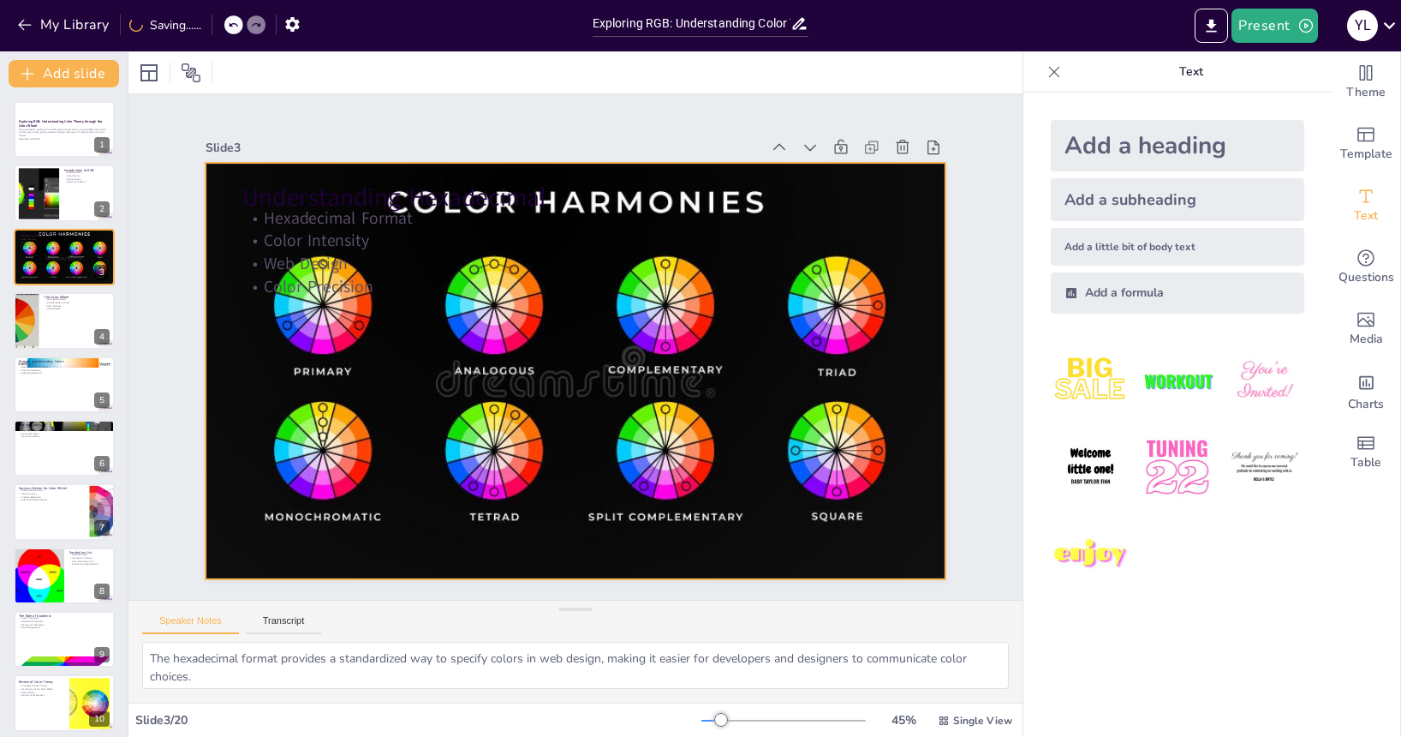
checkbox input "true"
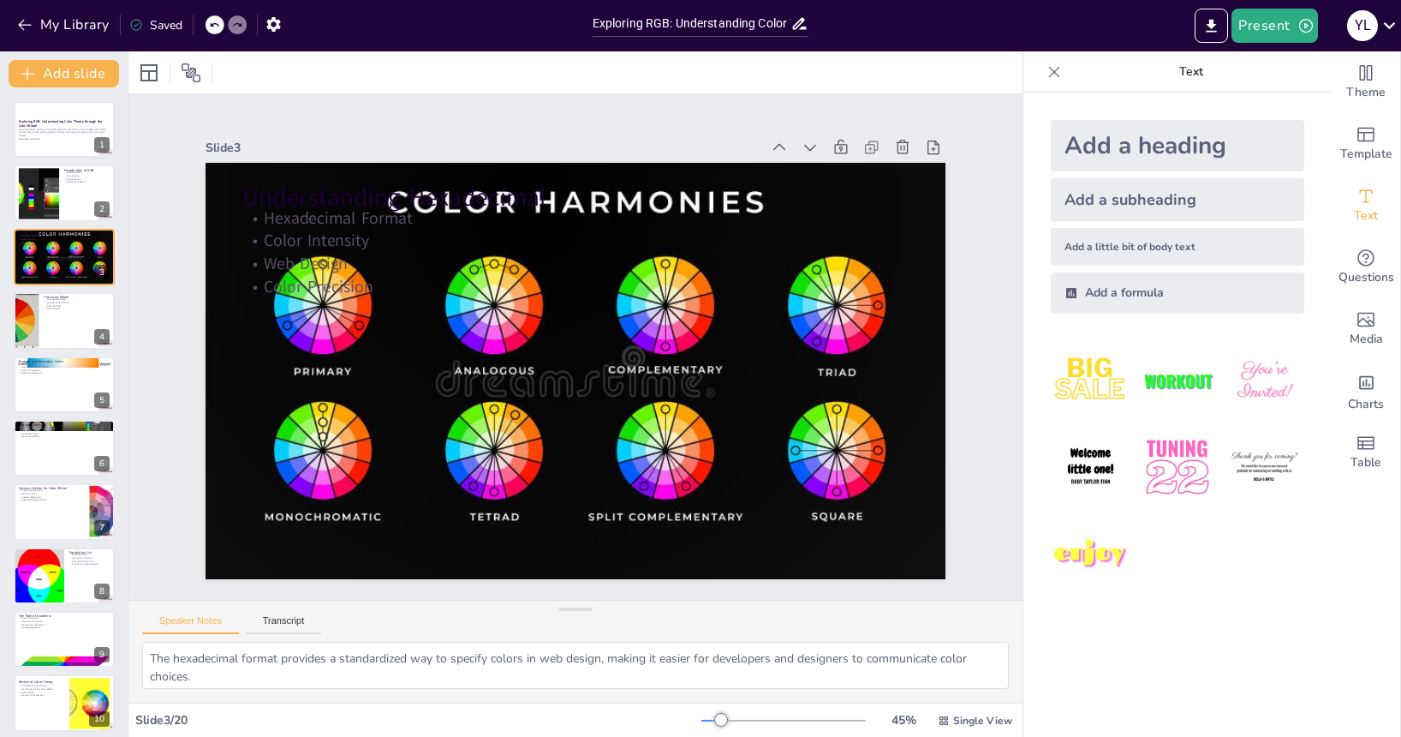
checkbox input "true"
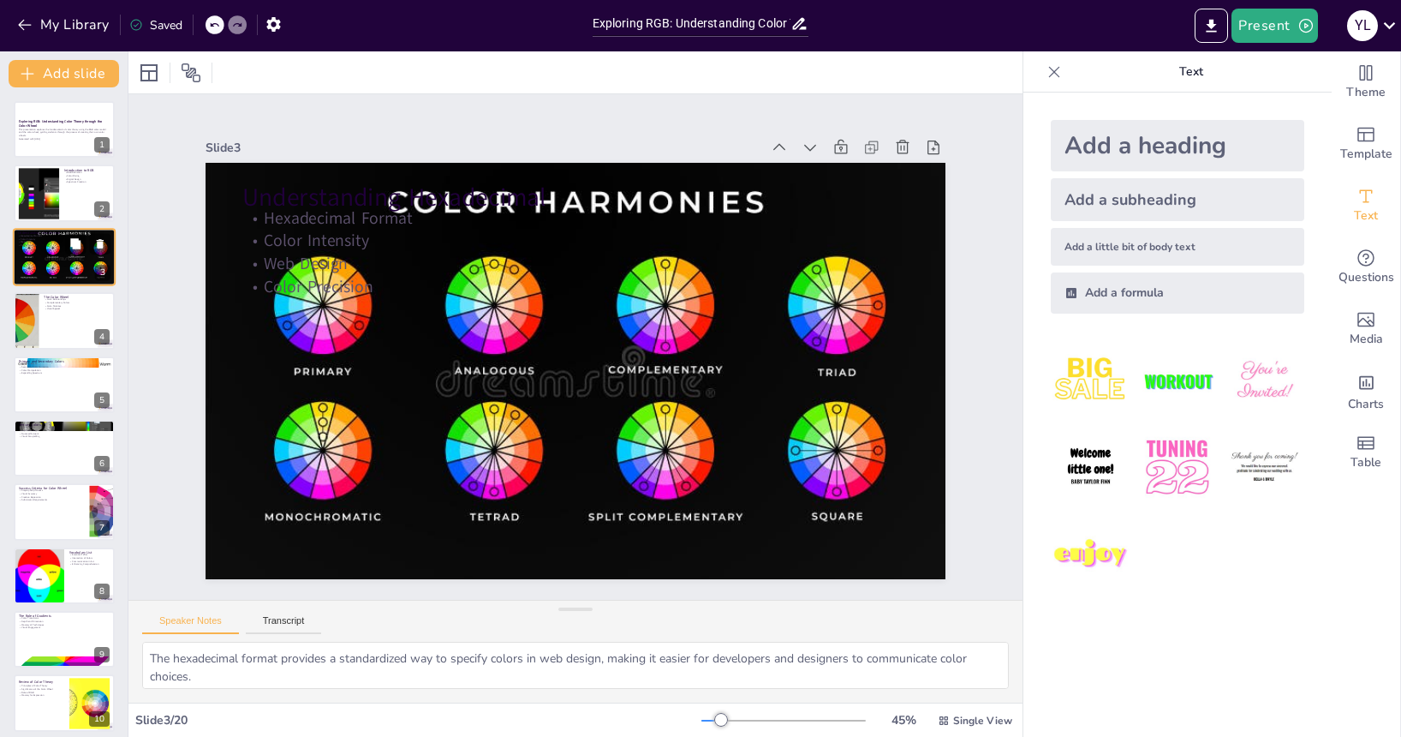
checkbox input "true"
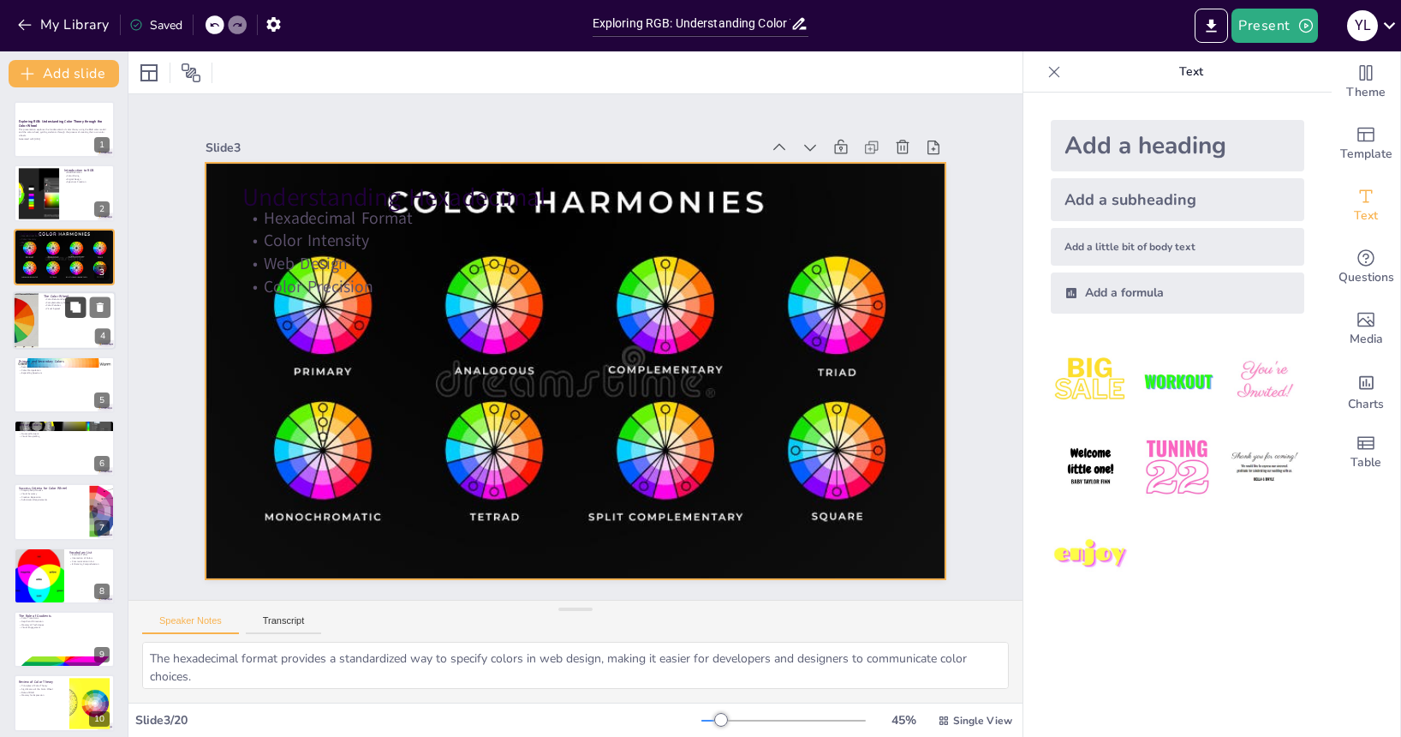
checkbox input "true"
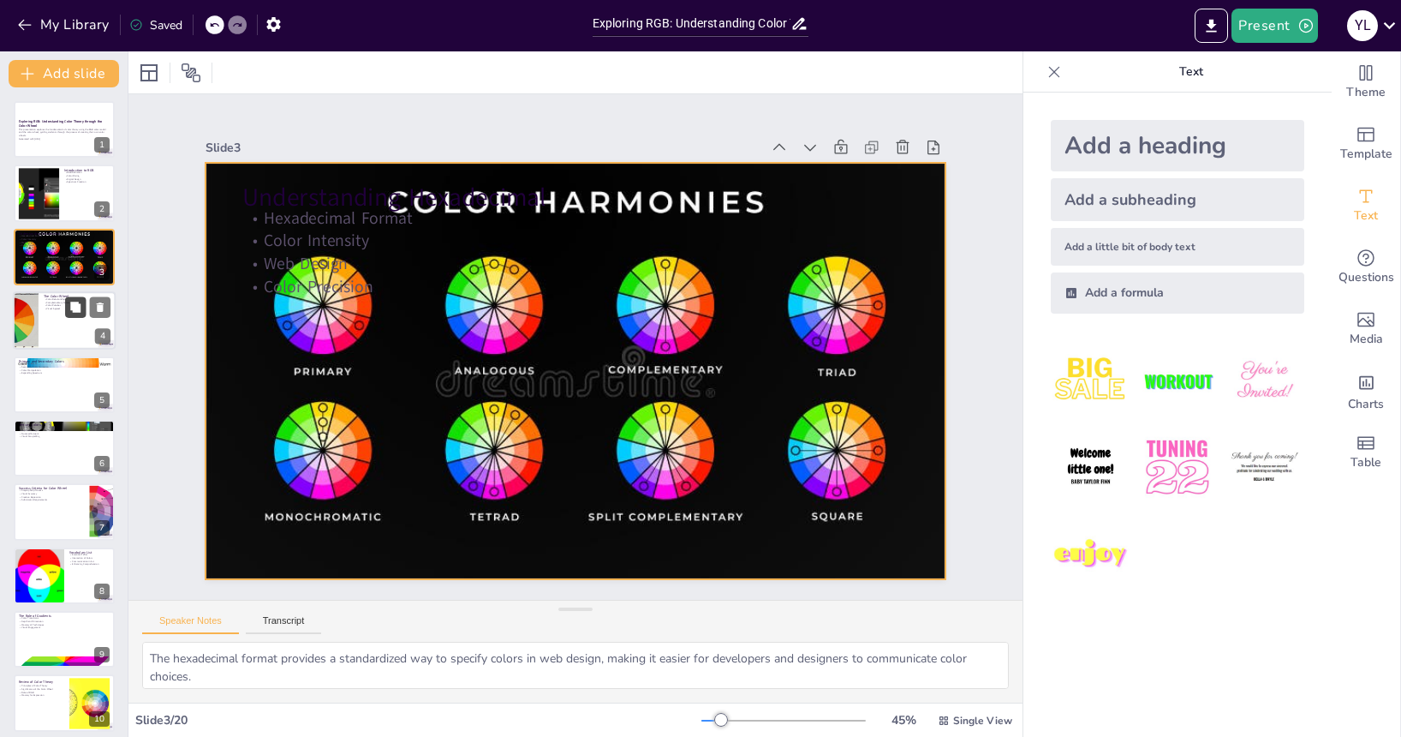
checkbox input "true"
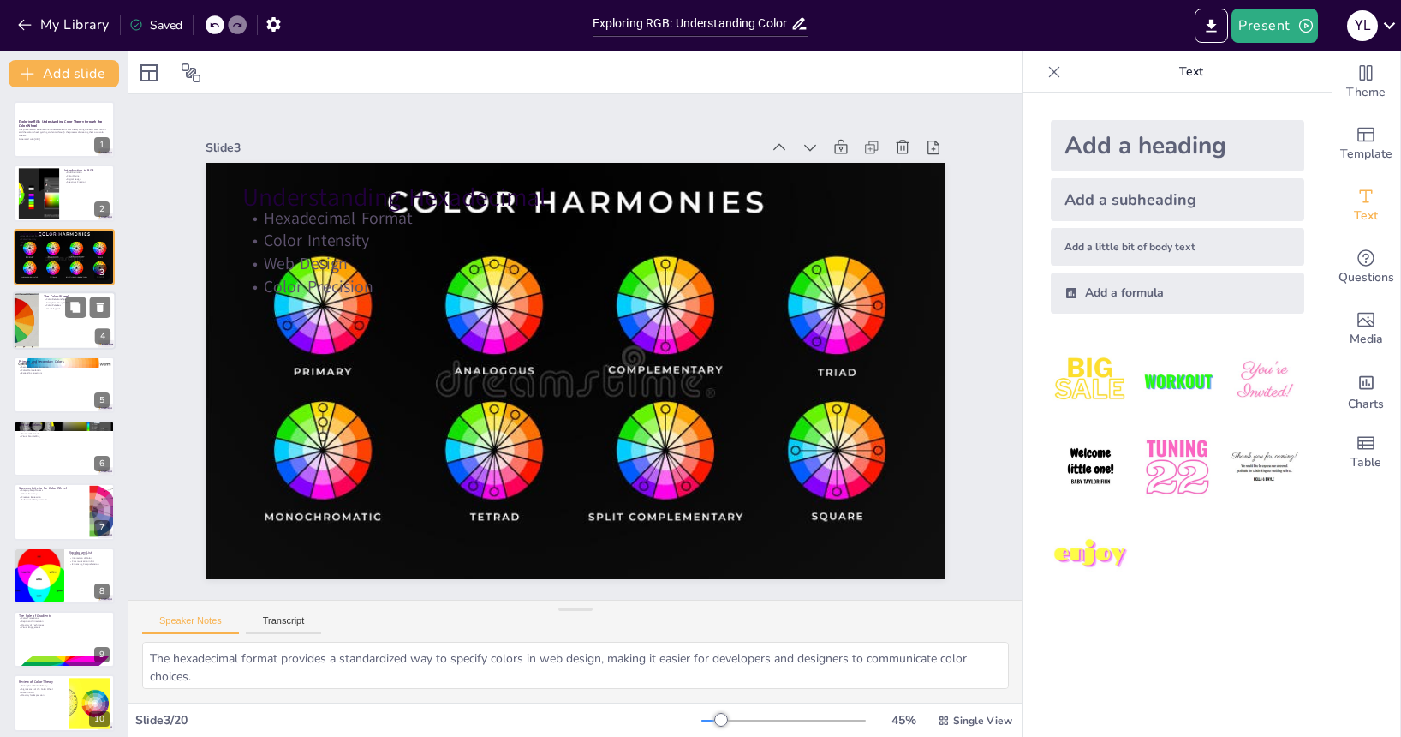
checkbox input "true"
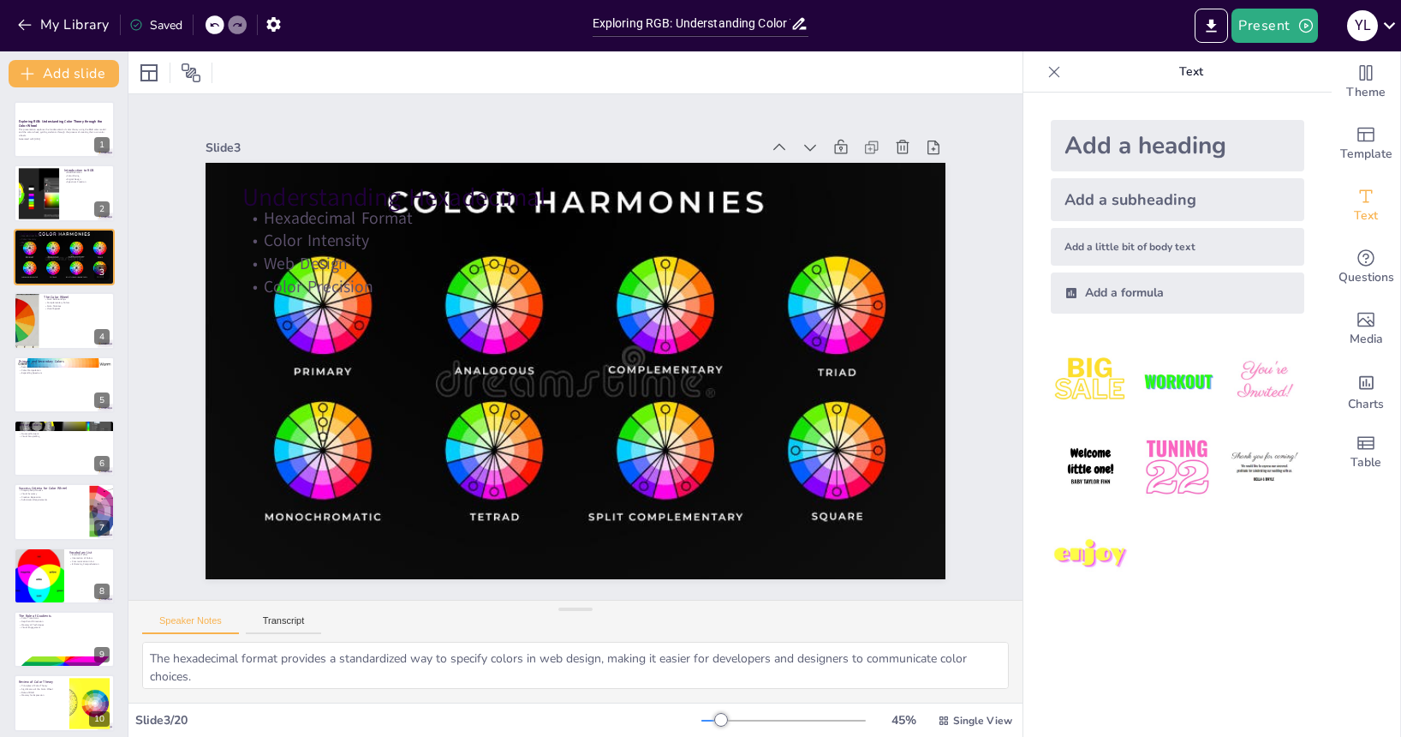
checkbox input "true"
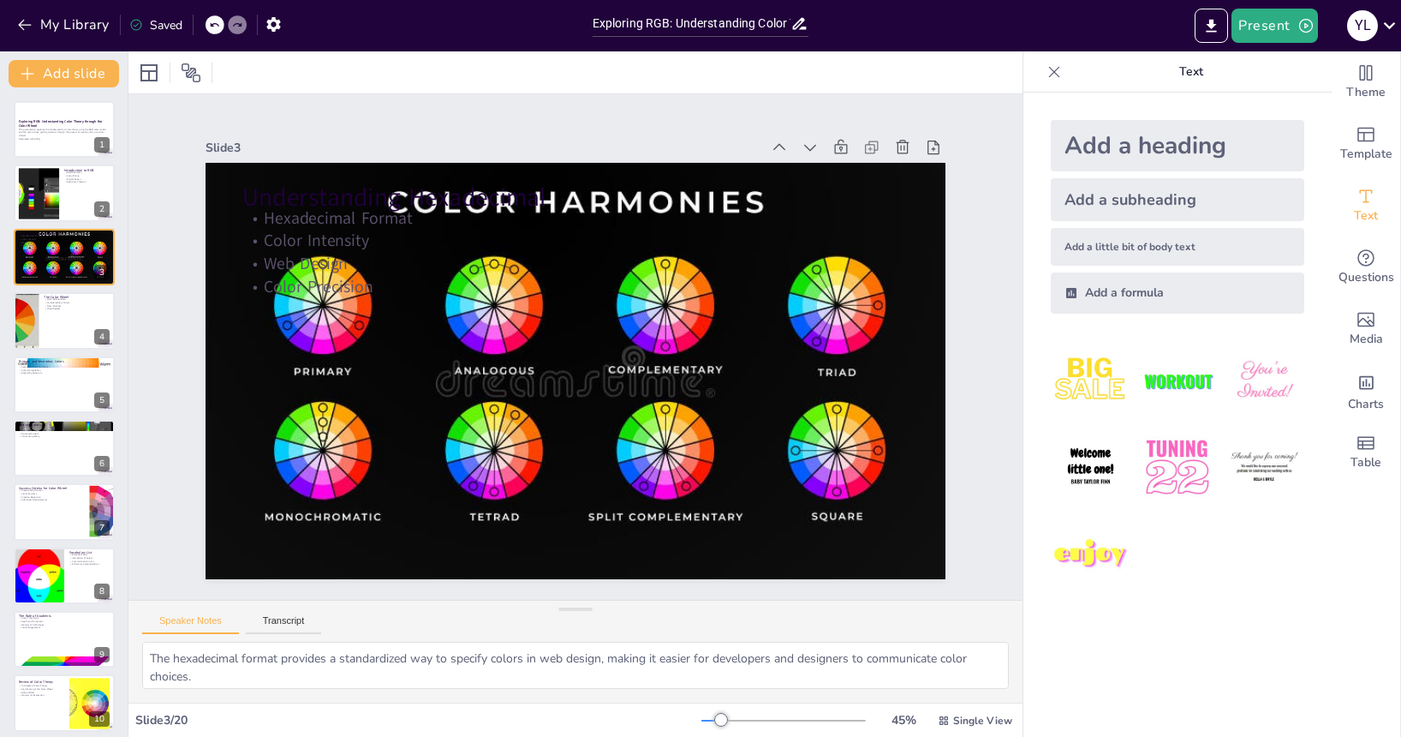
checkbox input "true"
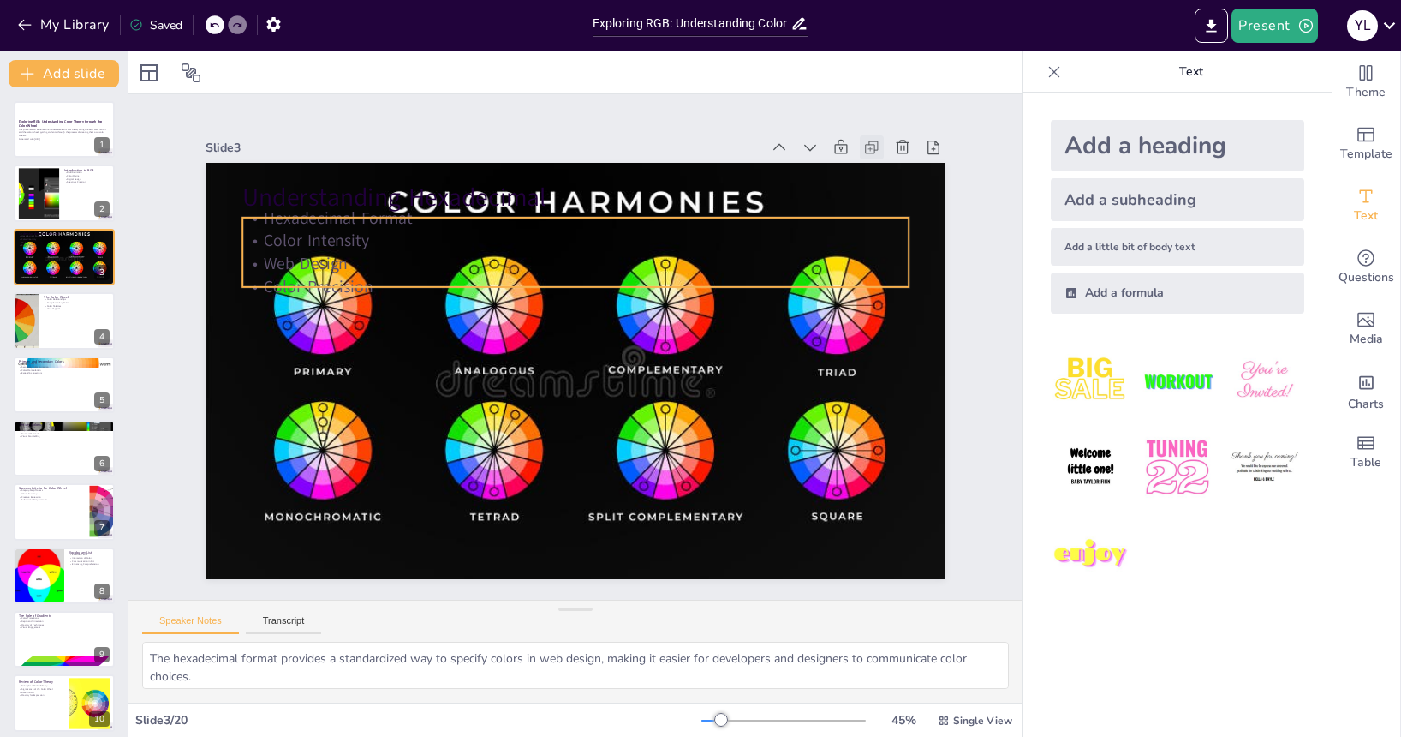
checkbox input "true"
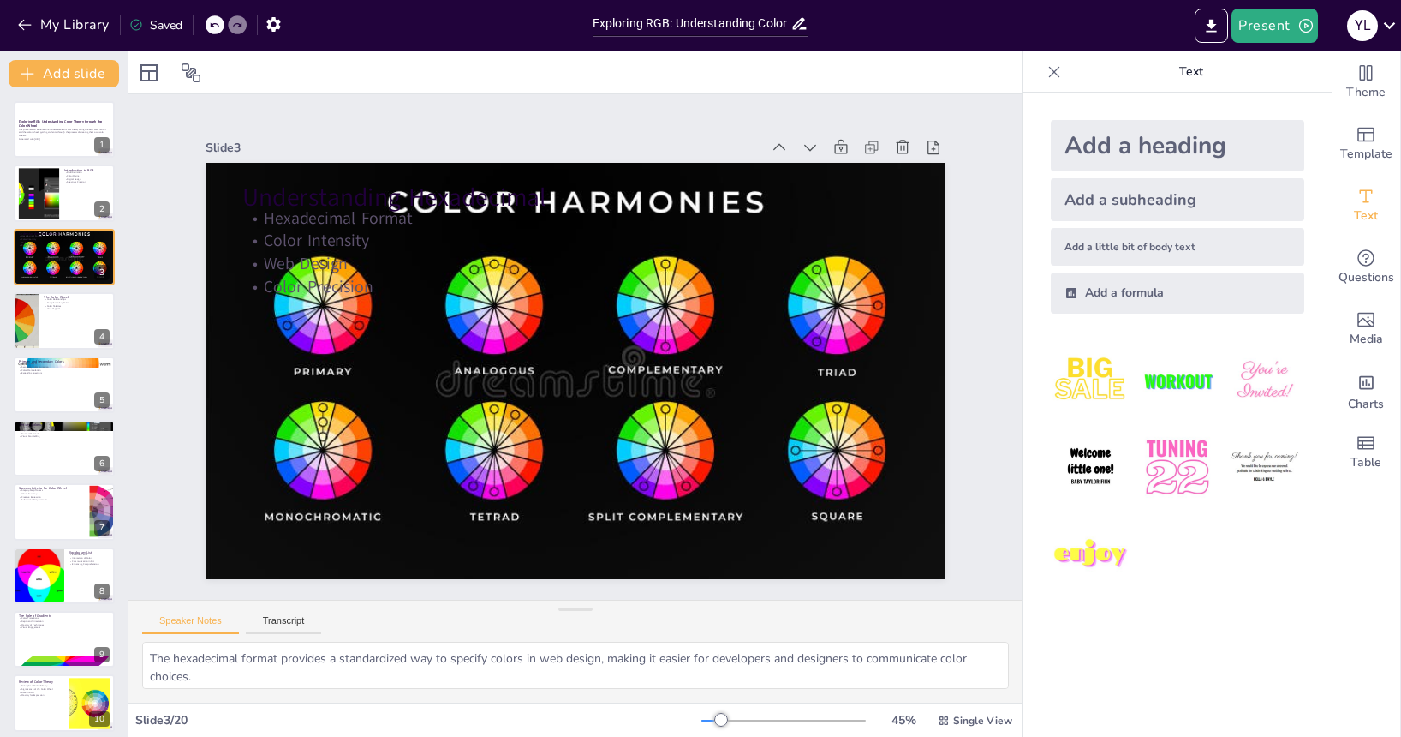
checkbox input "true"
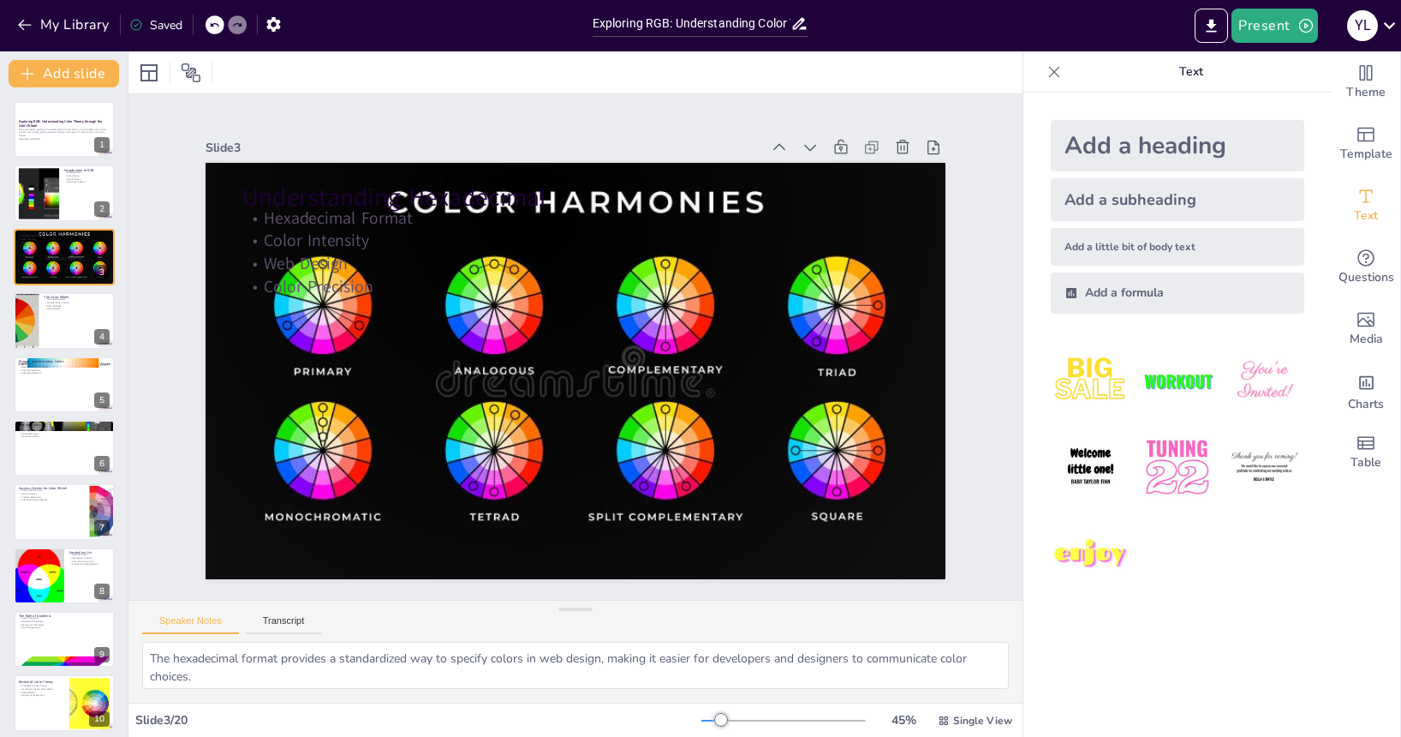
checkbox input "true"
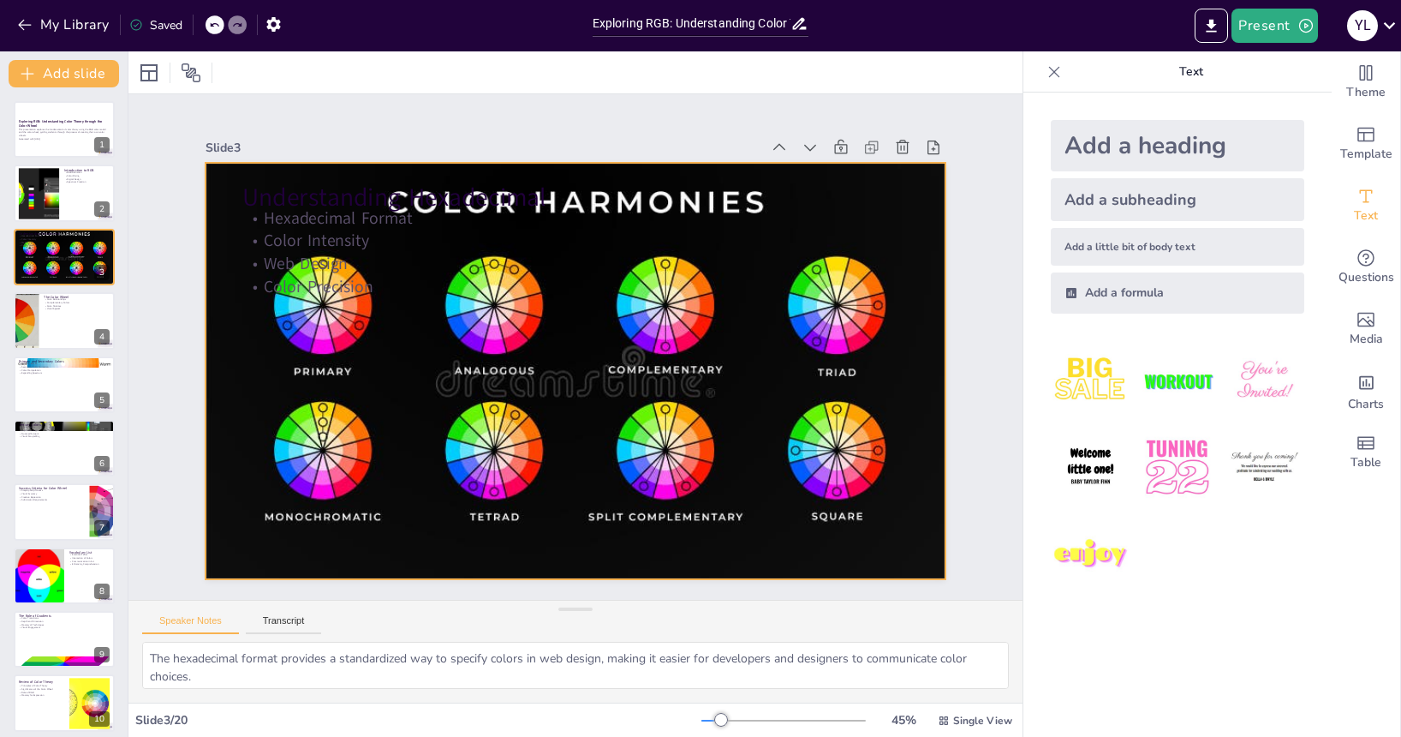
checkbox input "true"
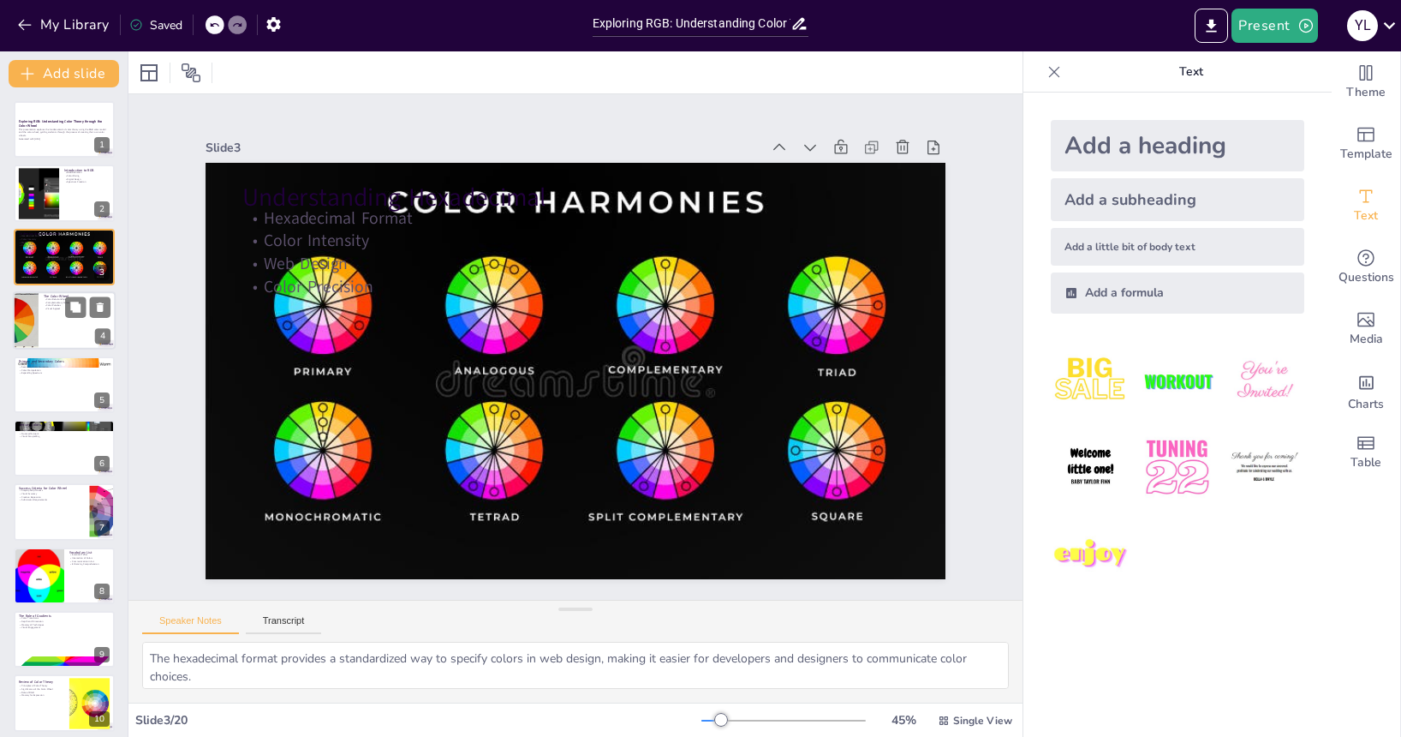
checkbox input "true"
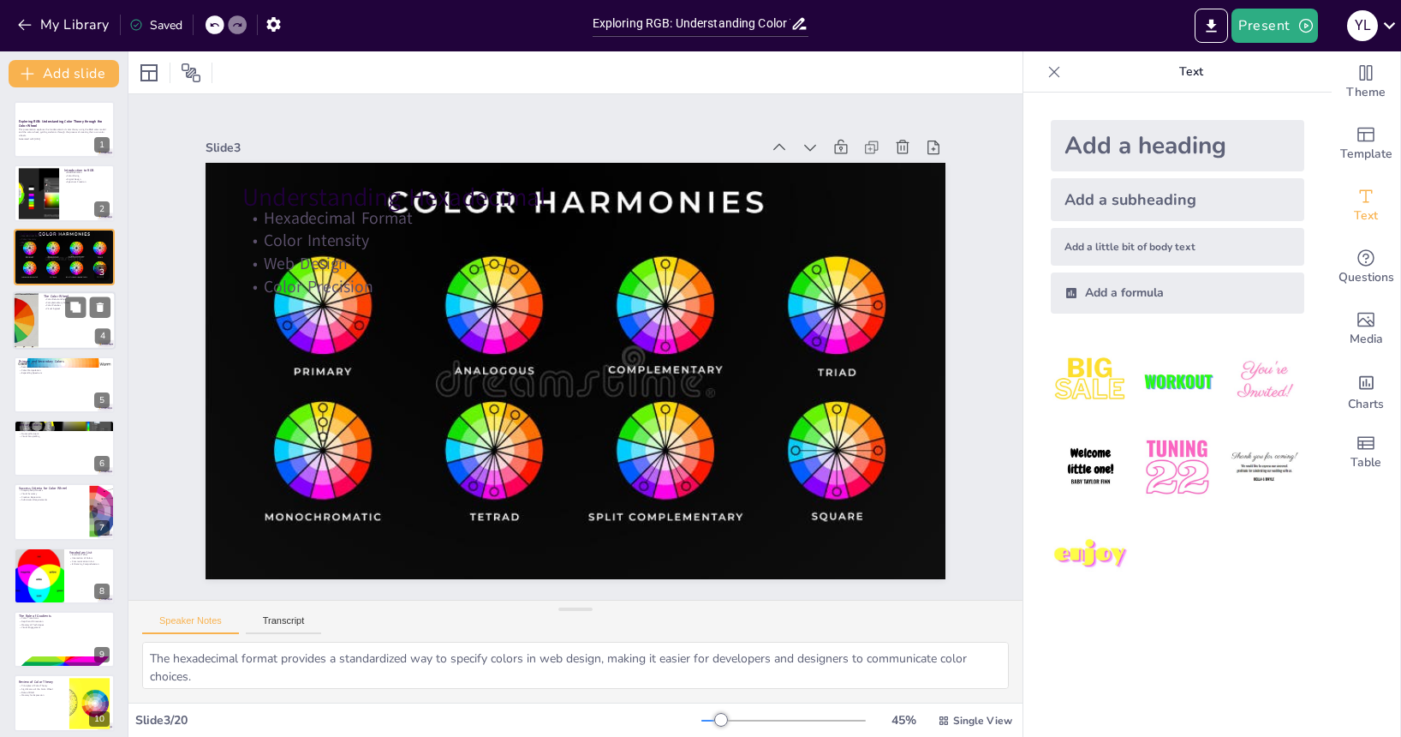
checkbox input "true"
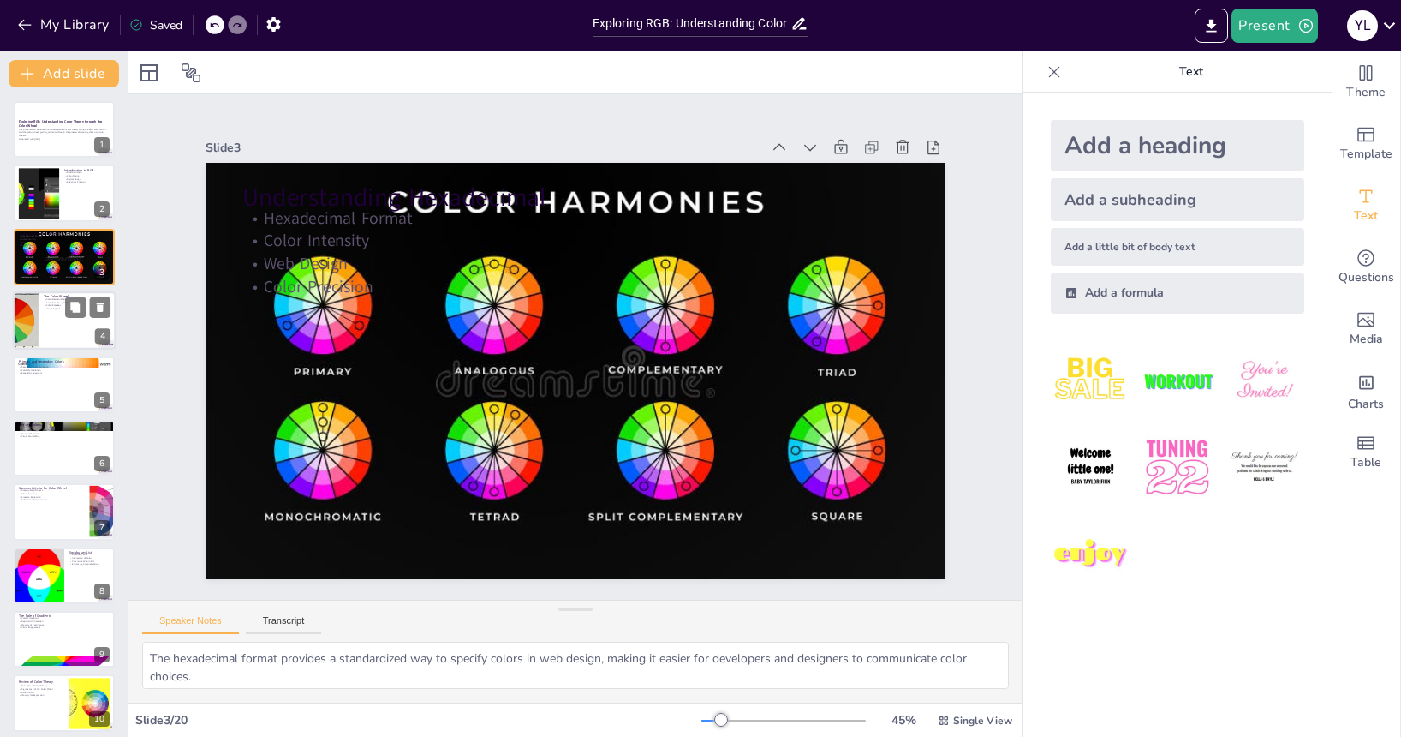
checkbox input "true"
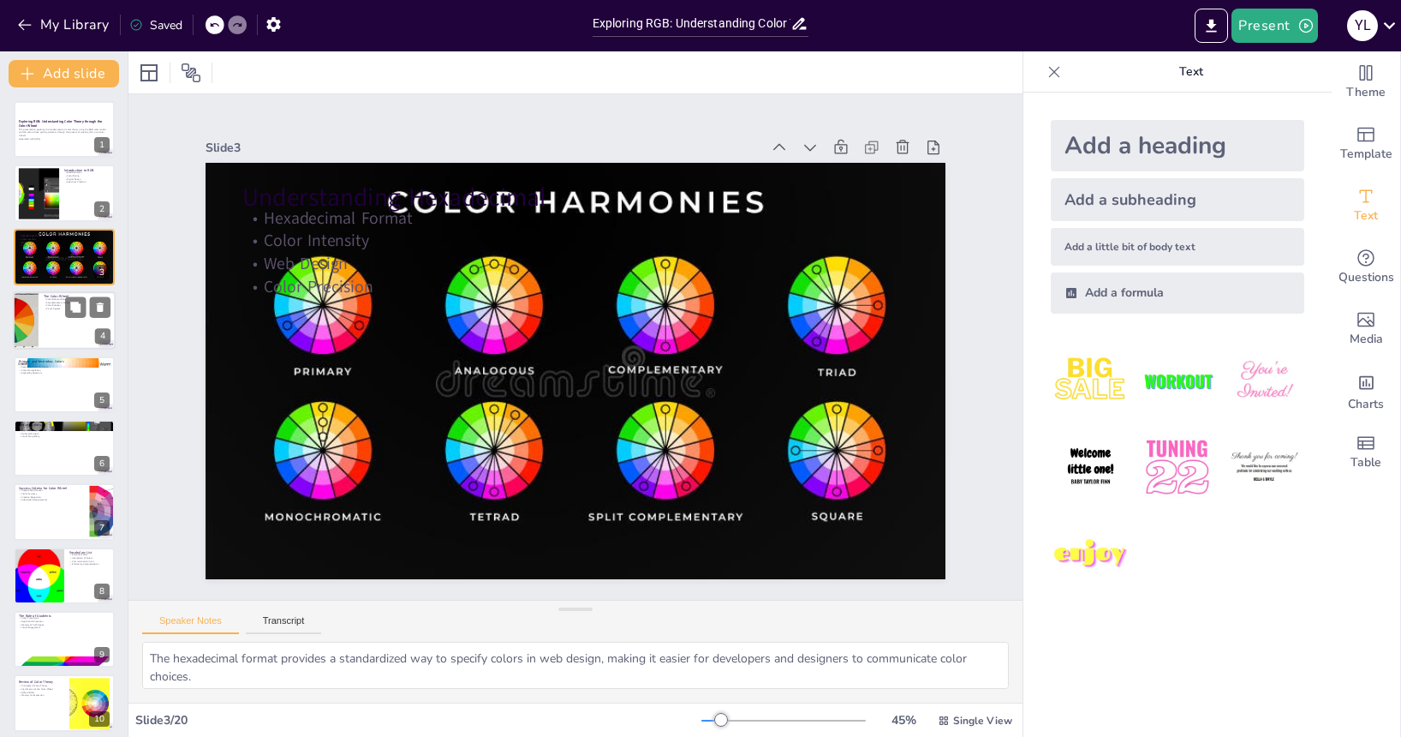
click at [49, 320] on div at bounding box center [64, 320] width 103 height 58
type textarea "The color wheel illustrates how colors relate to one another, which is essentia…"
checkbox input "true"
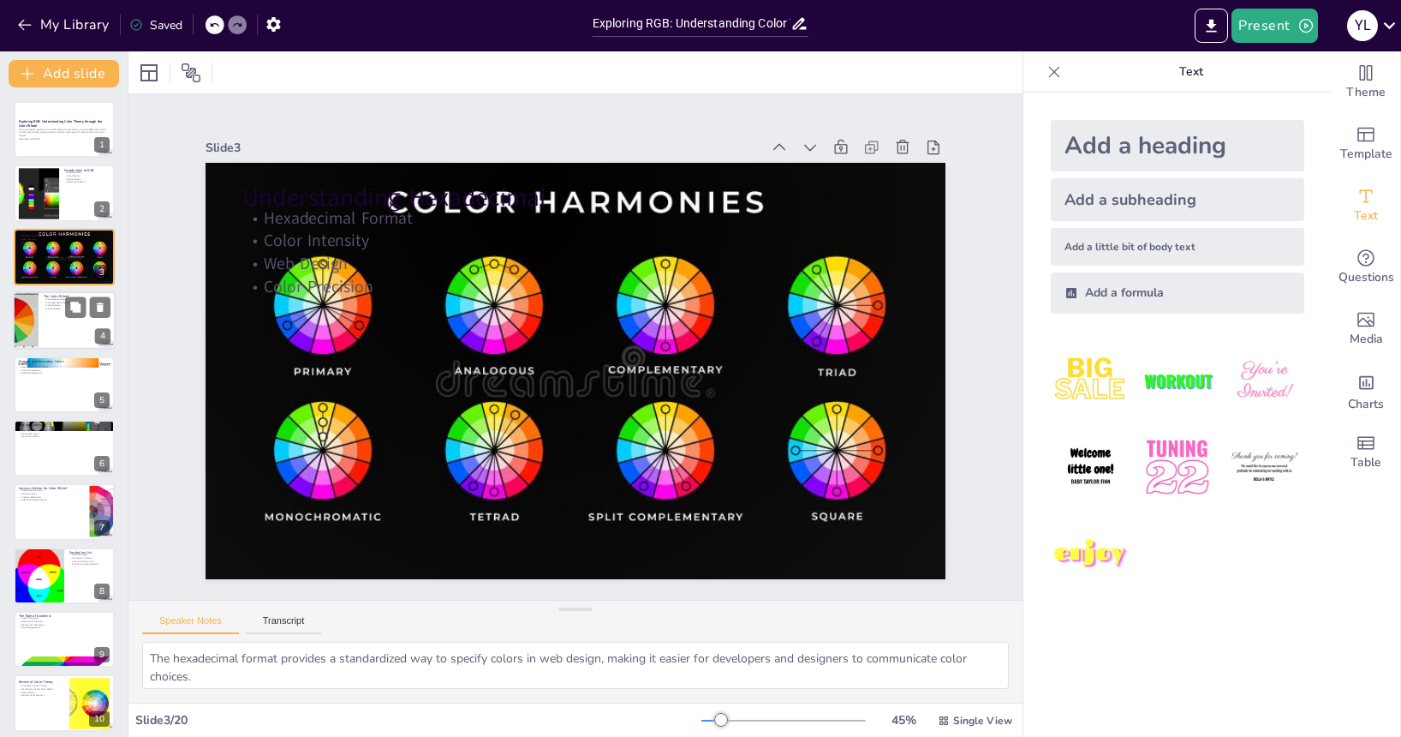
checkbox input "true"
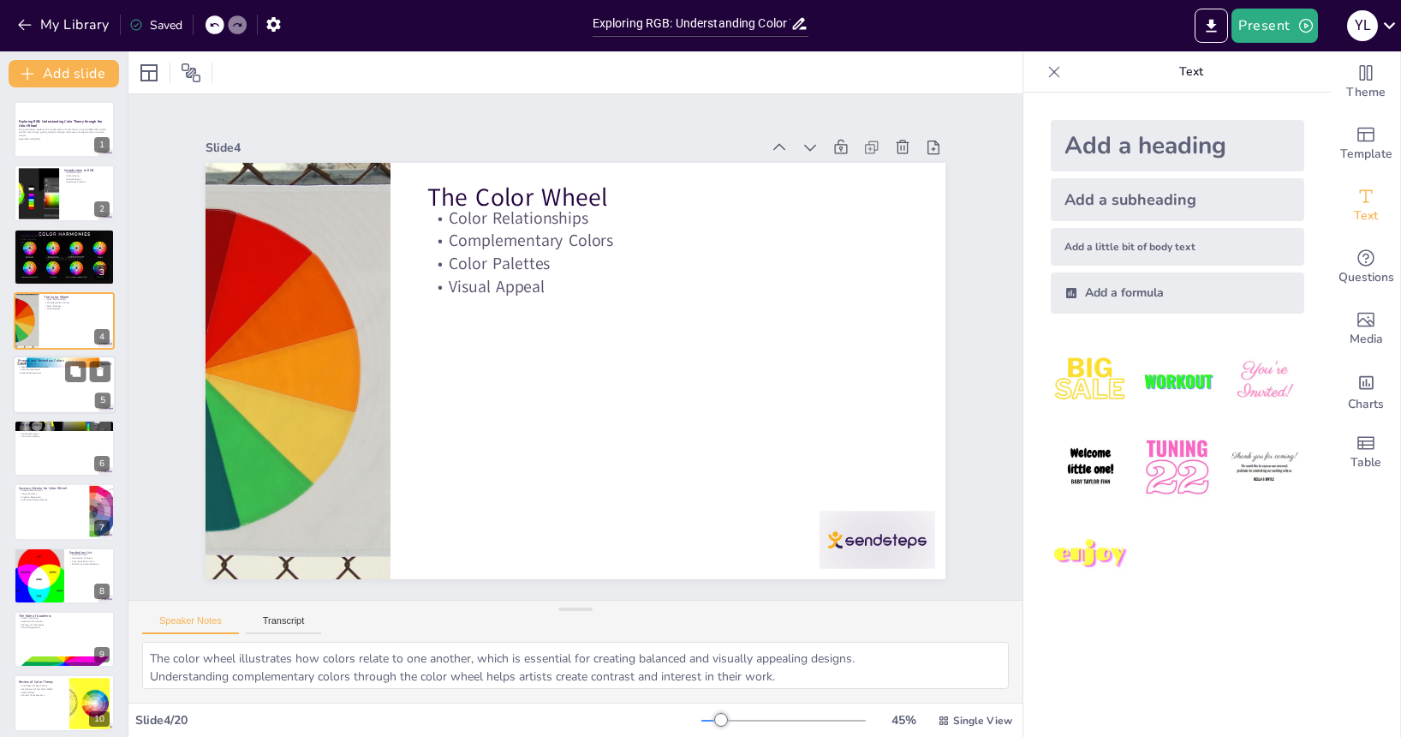
checkbox input "true"
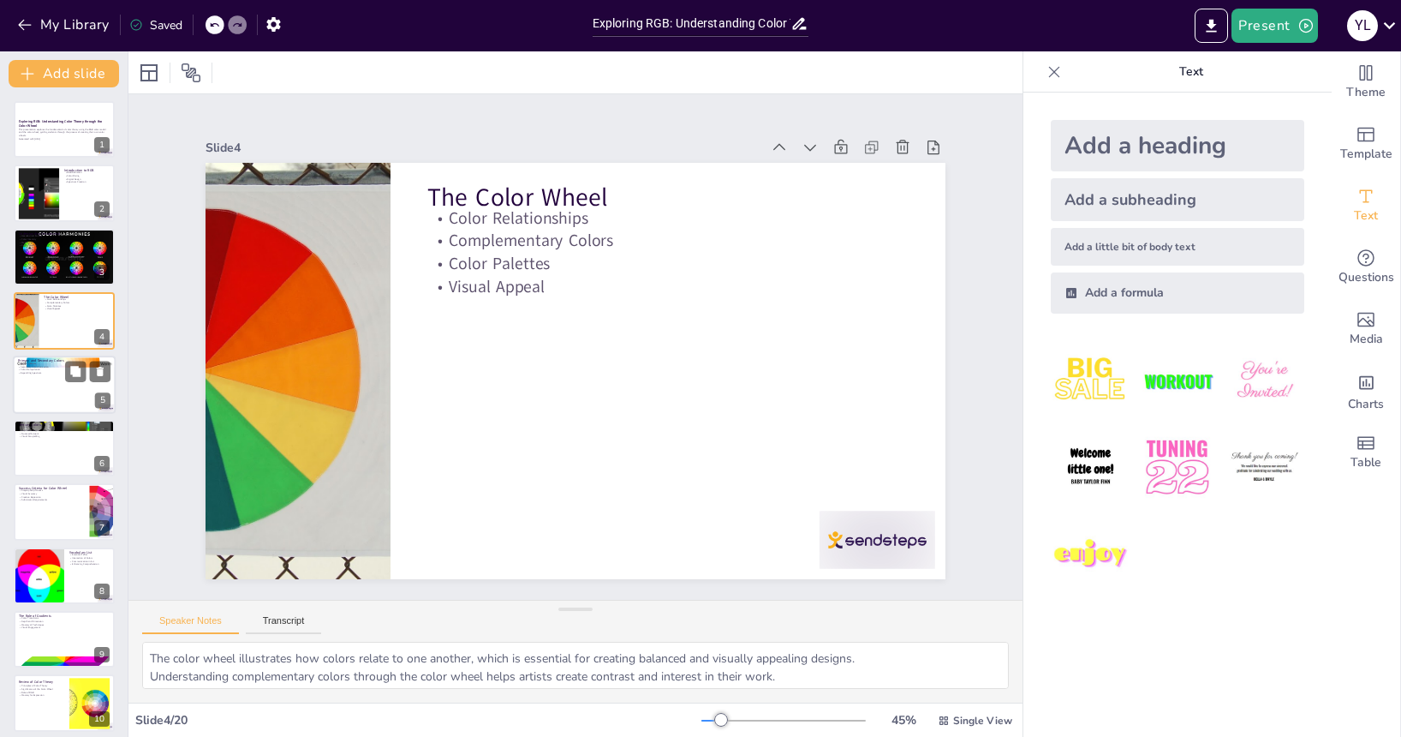
checkbox input "true"
click at [43, 400] on div at bounding box center [64, 385] width 103 height 58
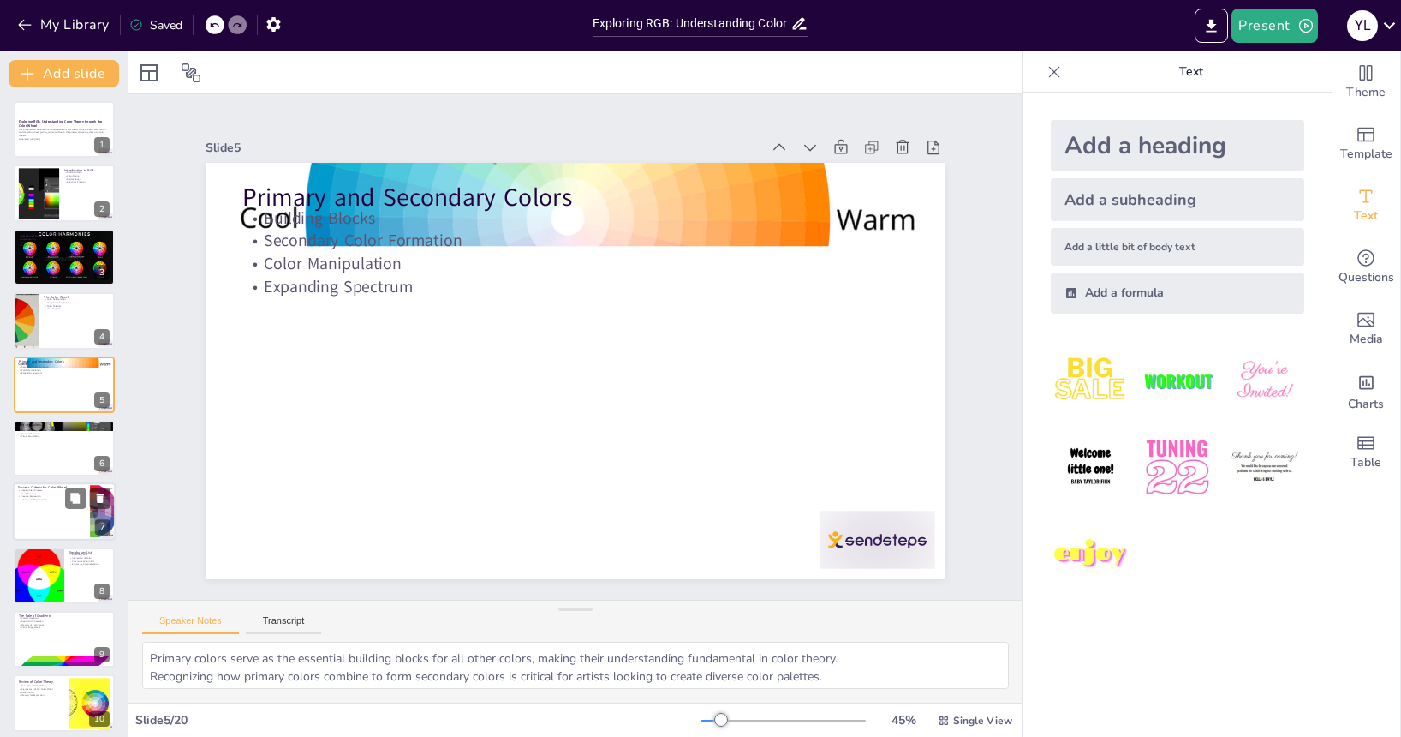
drag, startPoint x: 45, startPoint y: 457, endPoint x: 46, endPoint y: 467, distance: 10.4
click at [45, 457] on div at bounding box center [64, 448] width 101 height 57
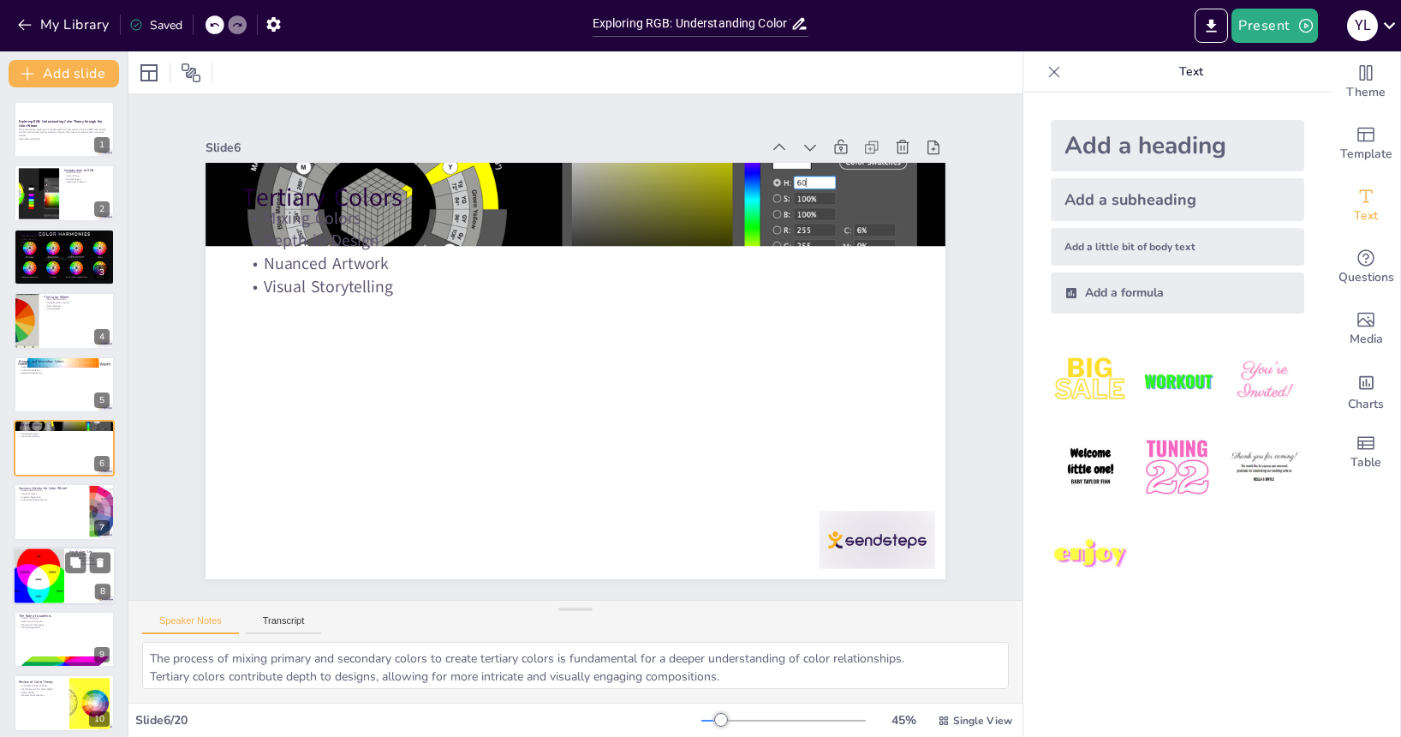
scroll to position [36, 0]
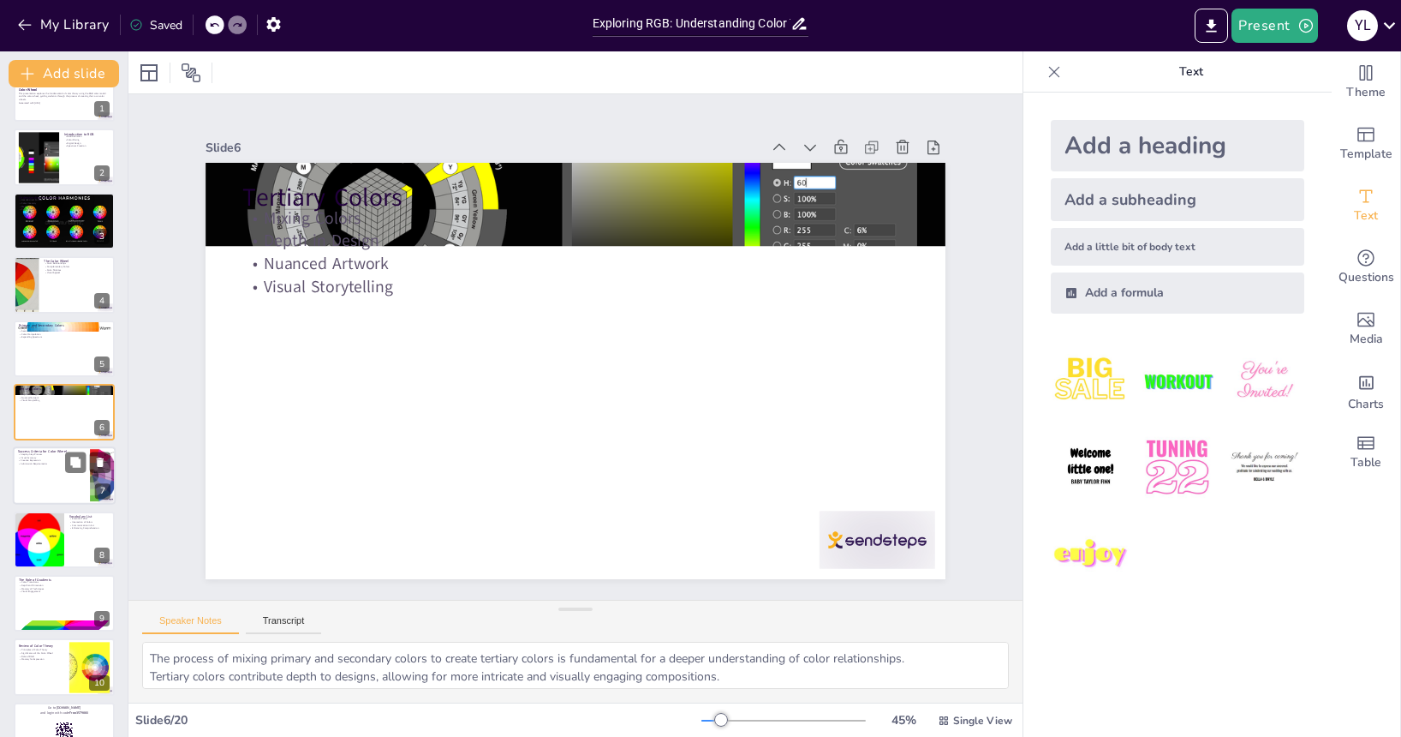
click at [57, 481] on div at bounding box center [64, 476] width 103 height 58
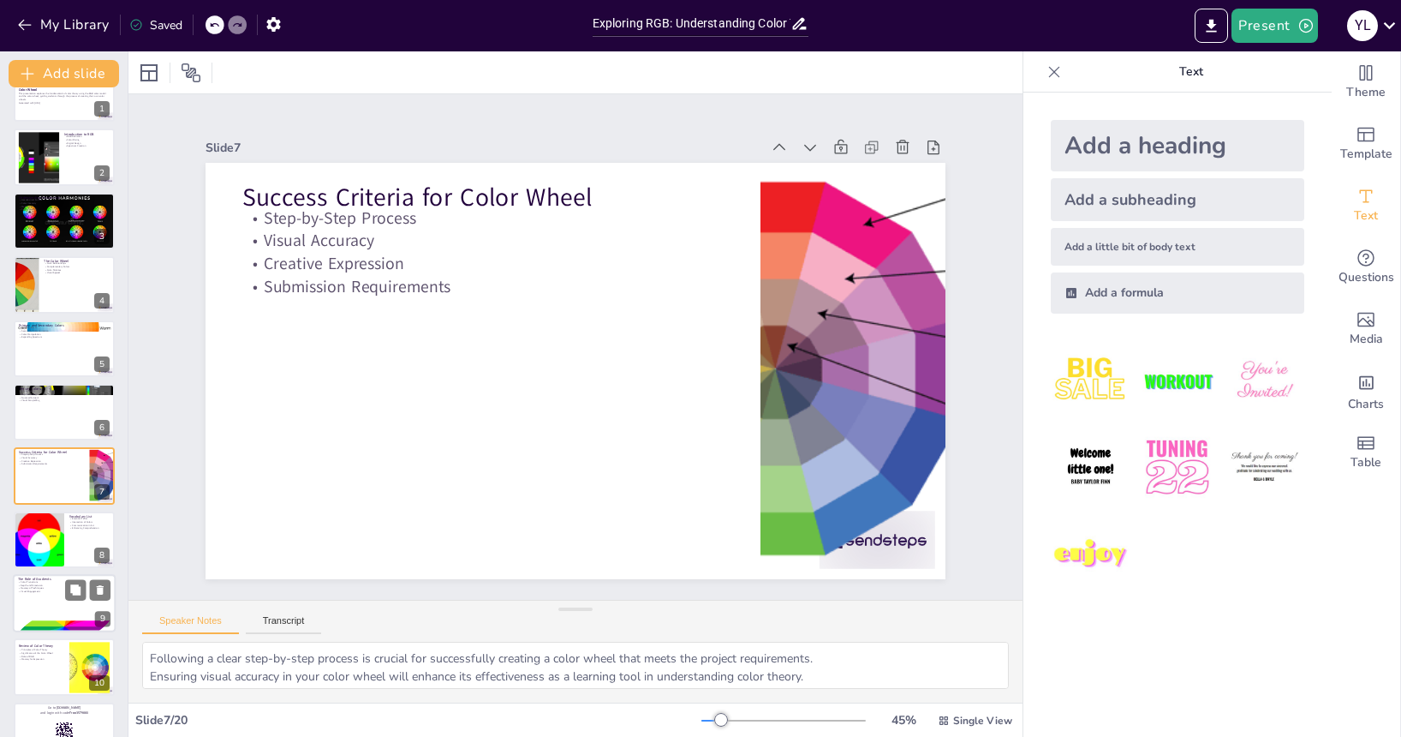
scroll to position [99, 0]
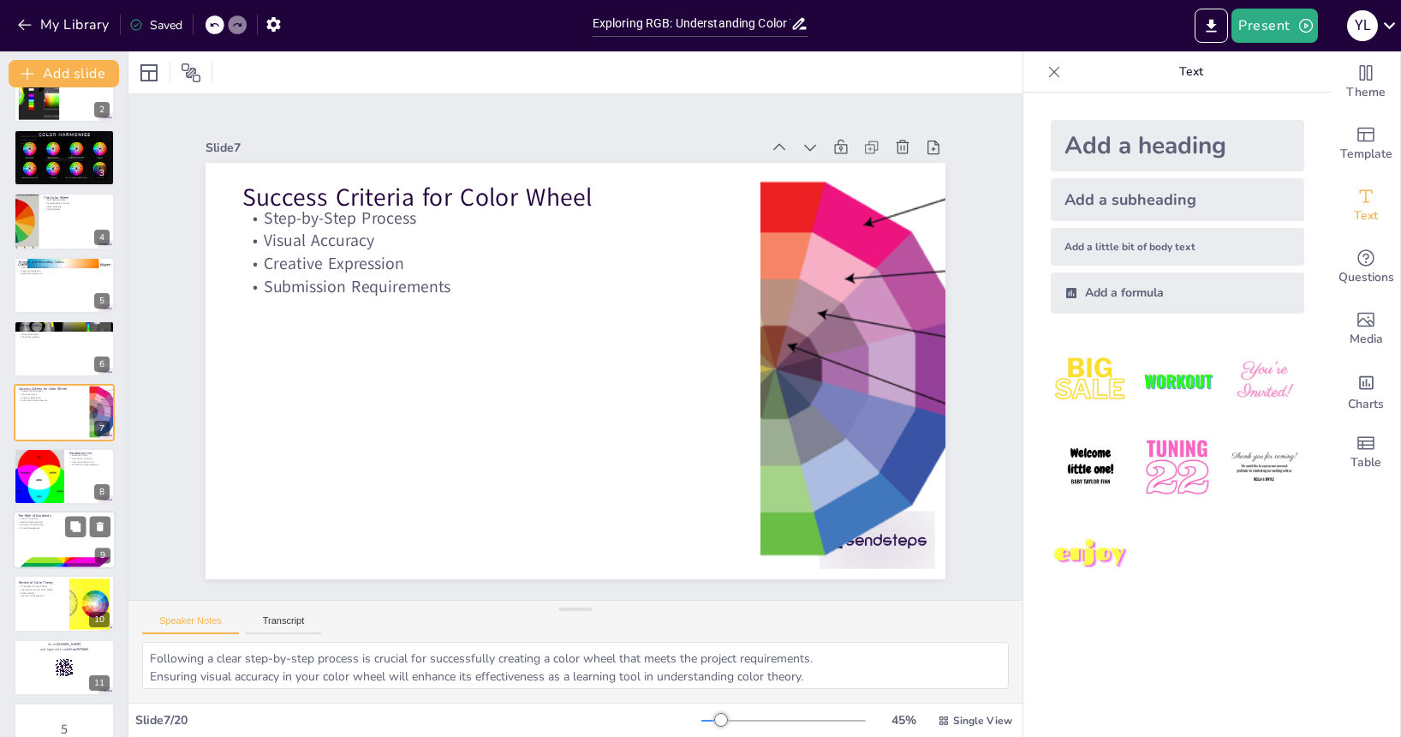
click at [39, 541] on div at bounding box center [64, 540] width 103 height 58
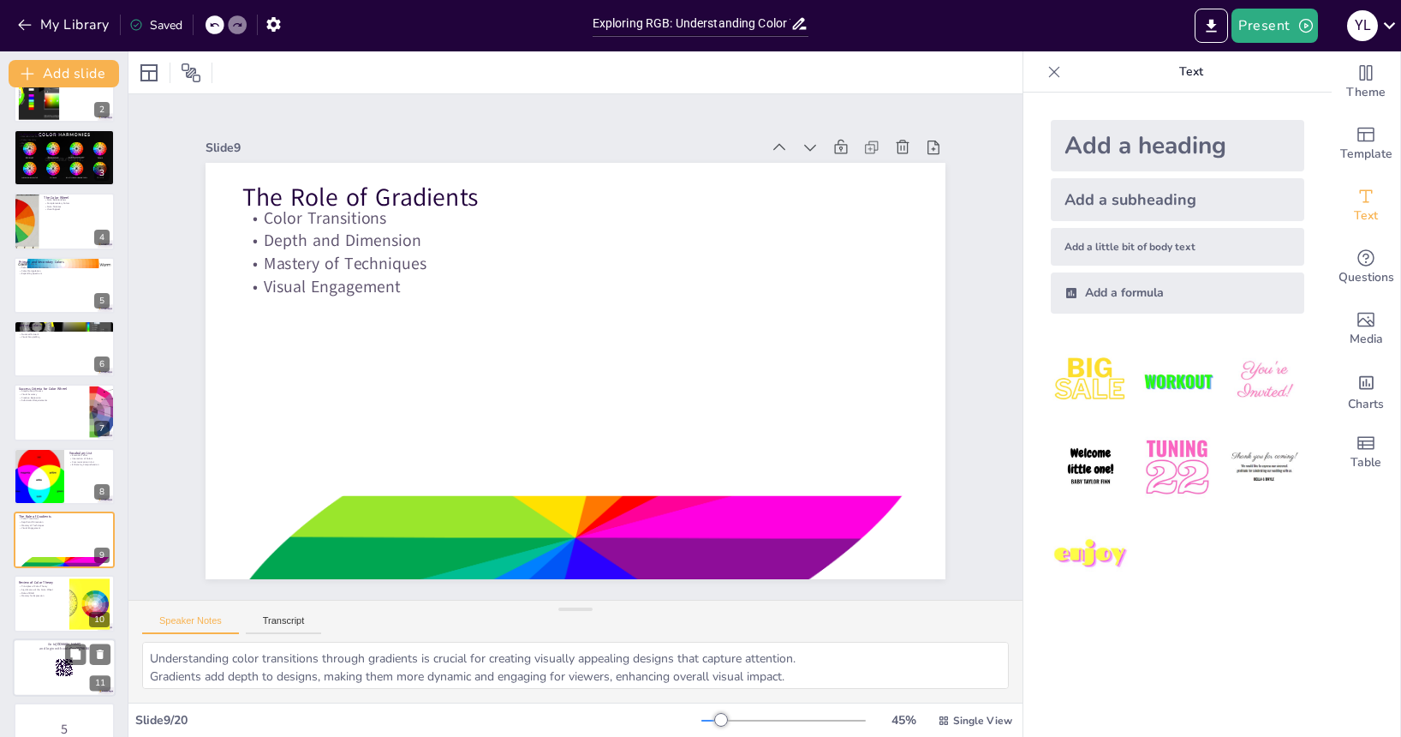
scroll to position [227, 0]
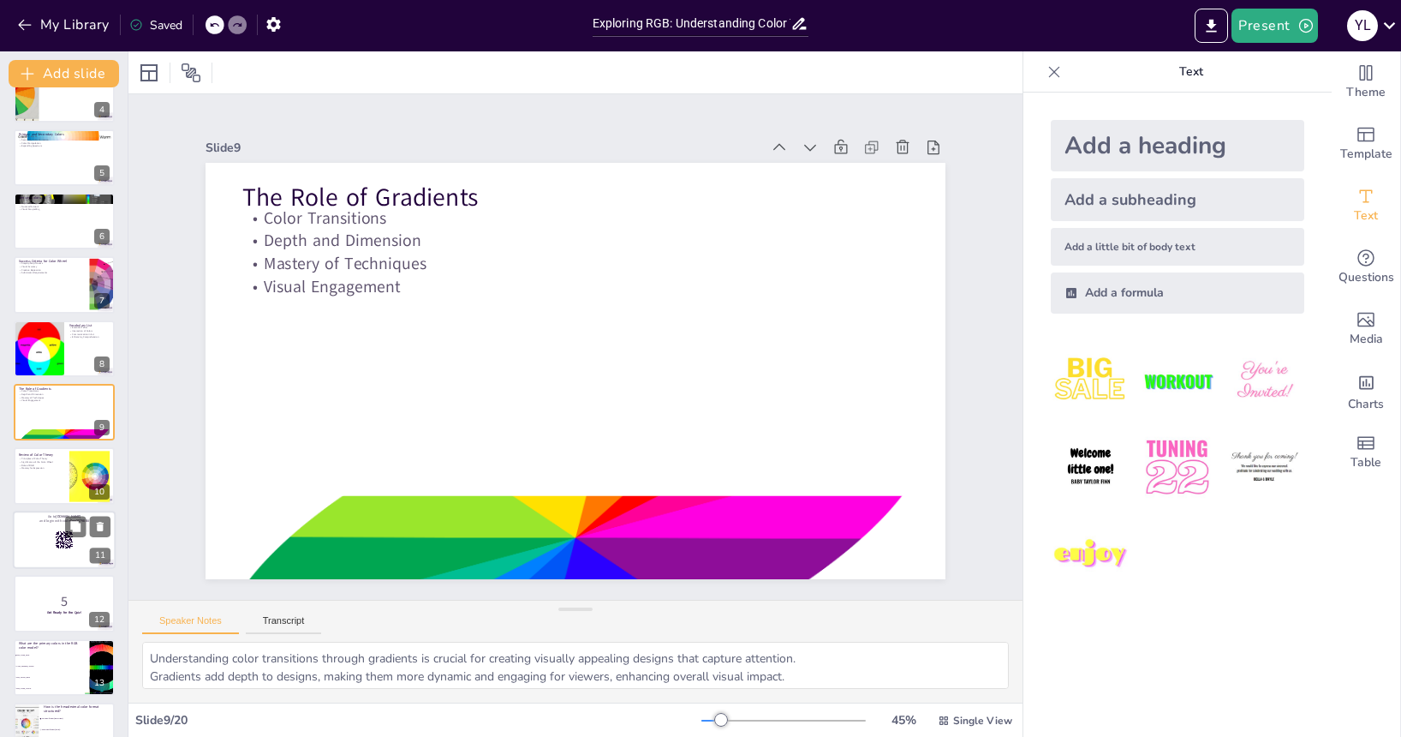
click at [46, 560] on div at bounding box center [64, 540] width 103 height 58
